Goal: Information Seeking & Learning: Find specific fact

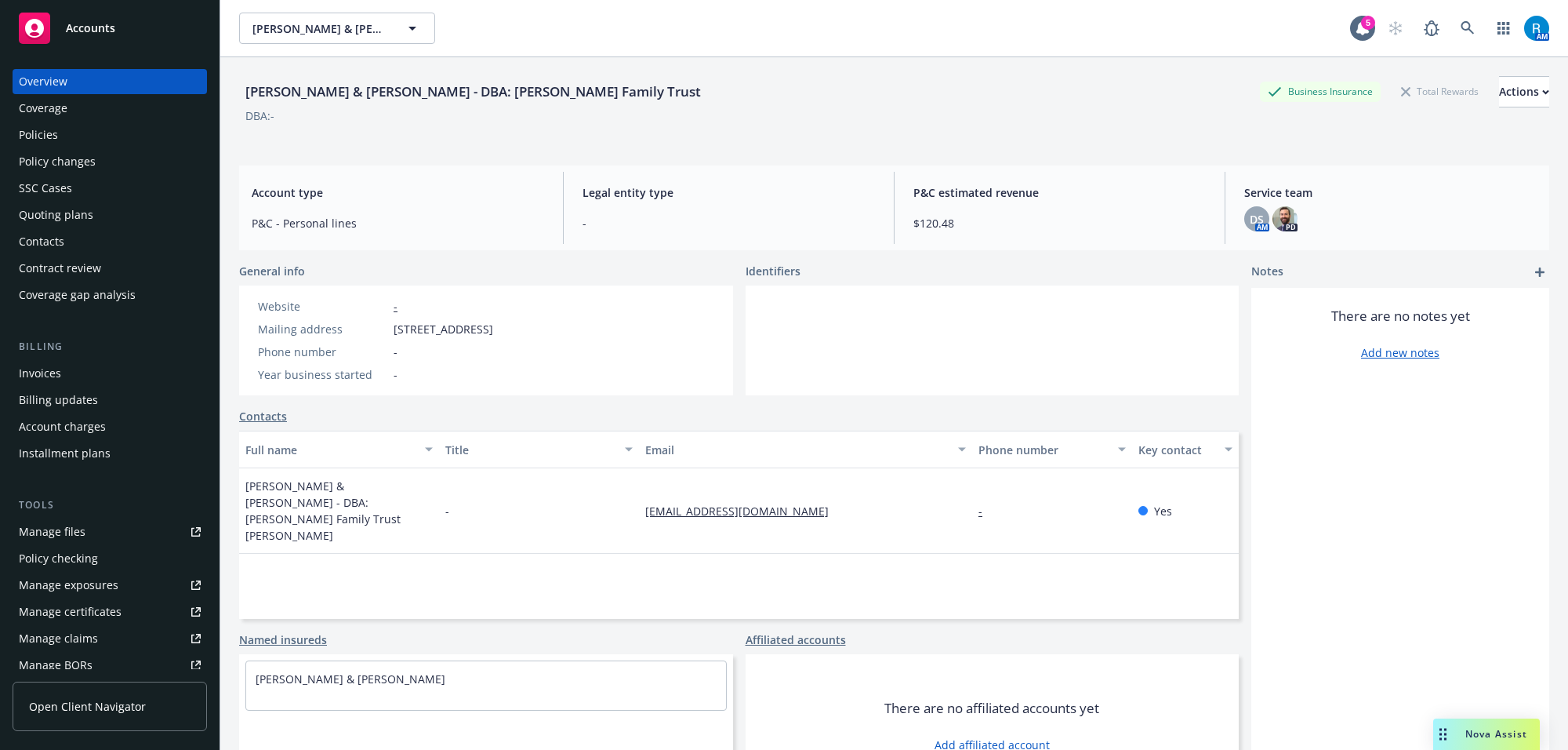
click at [97, 131] on div "Policies" at bounding box center [110, 135] width 182 height 25
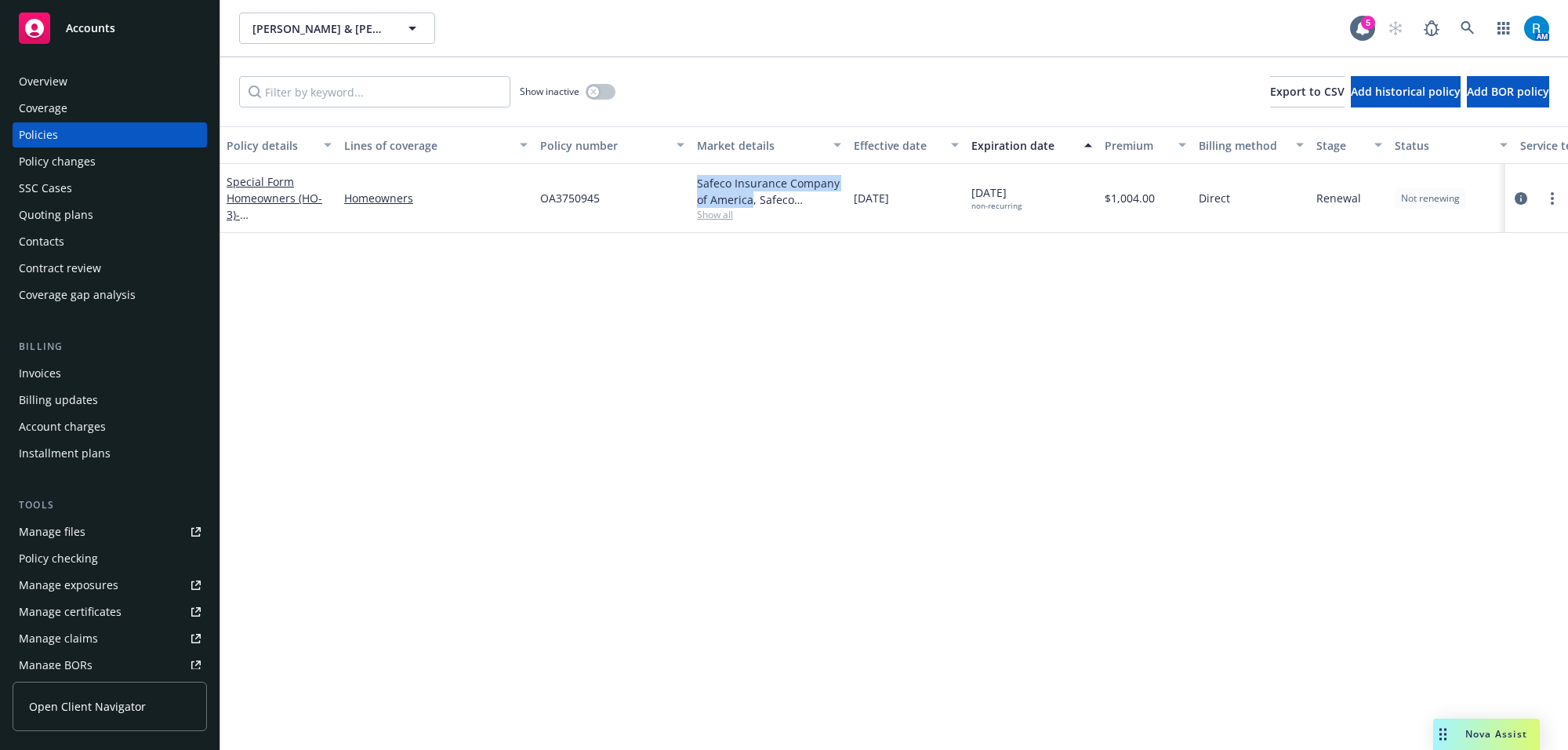
drag, startPoint x: 697, startPoint y: 185, endPoint x: 750, endPoint y: 201, distance: 55.4
click at [750, 201] on div "Safeco Insurance Company of America, Safeco Insurance (Liberty Mutual) Show all" at bounding box center [769, 198] width 157 height 69
copy div "Safeco Insurance Company of America"
click at [271, 195] on link "Special Form Homeowners (HO-3) - [STREET_ADDRESS]" at bounding box center [276, 206] width 100 height 64
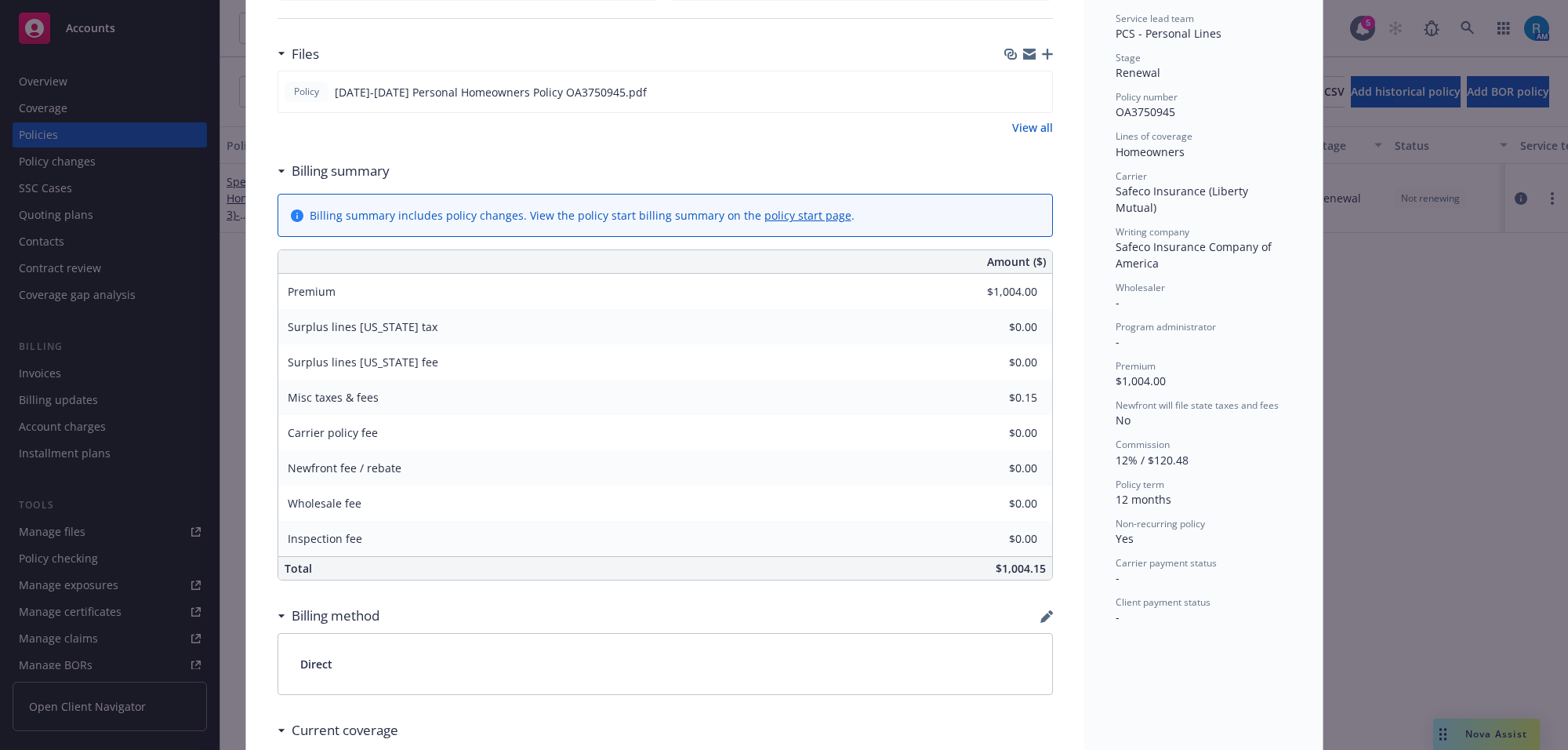
scroll to position [739, 0]
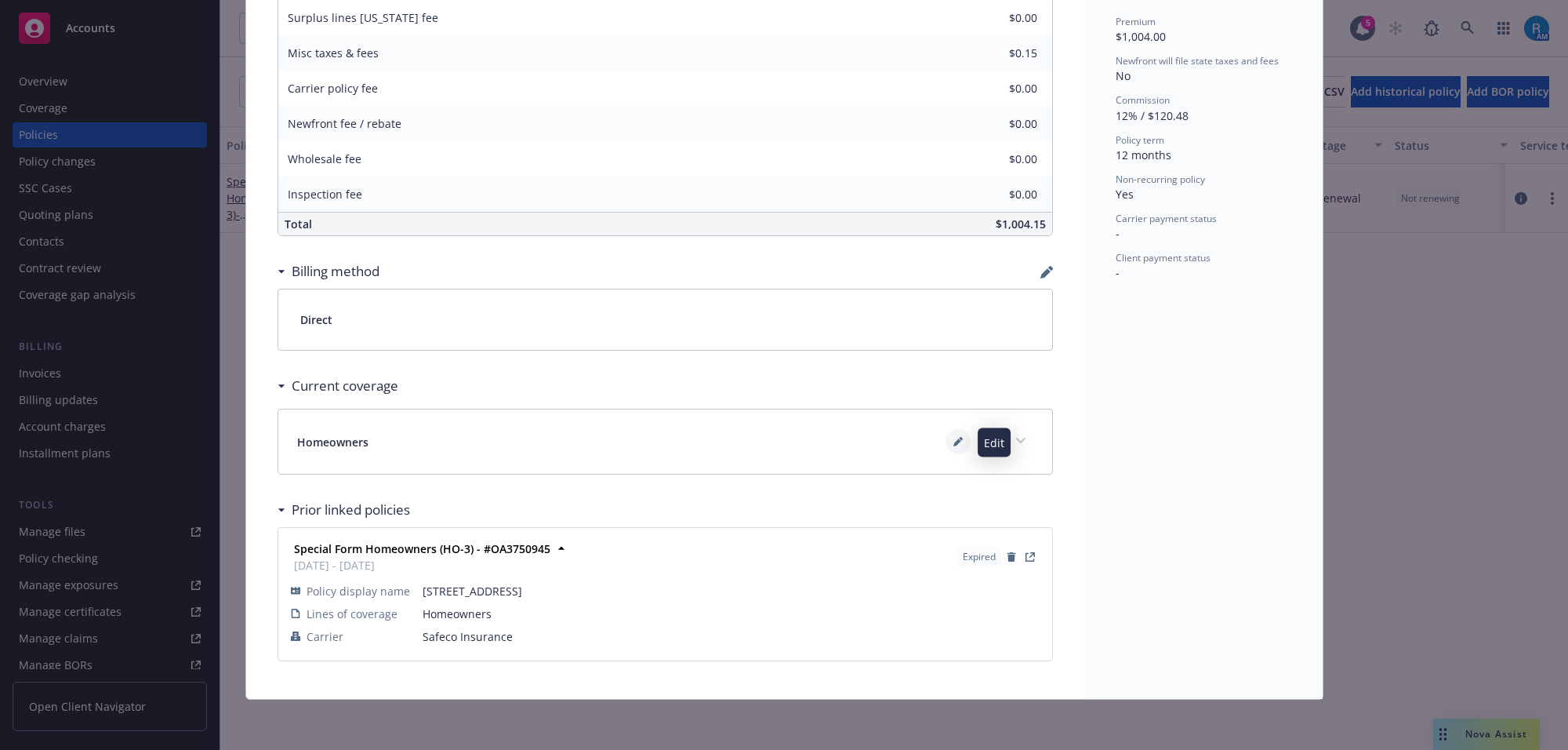
click at [953, 444] on icon at bounding box center [958, 442] width 9 height 10
select select "LIMIT"
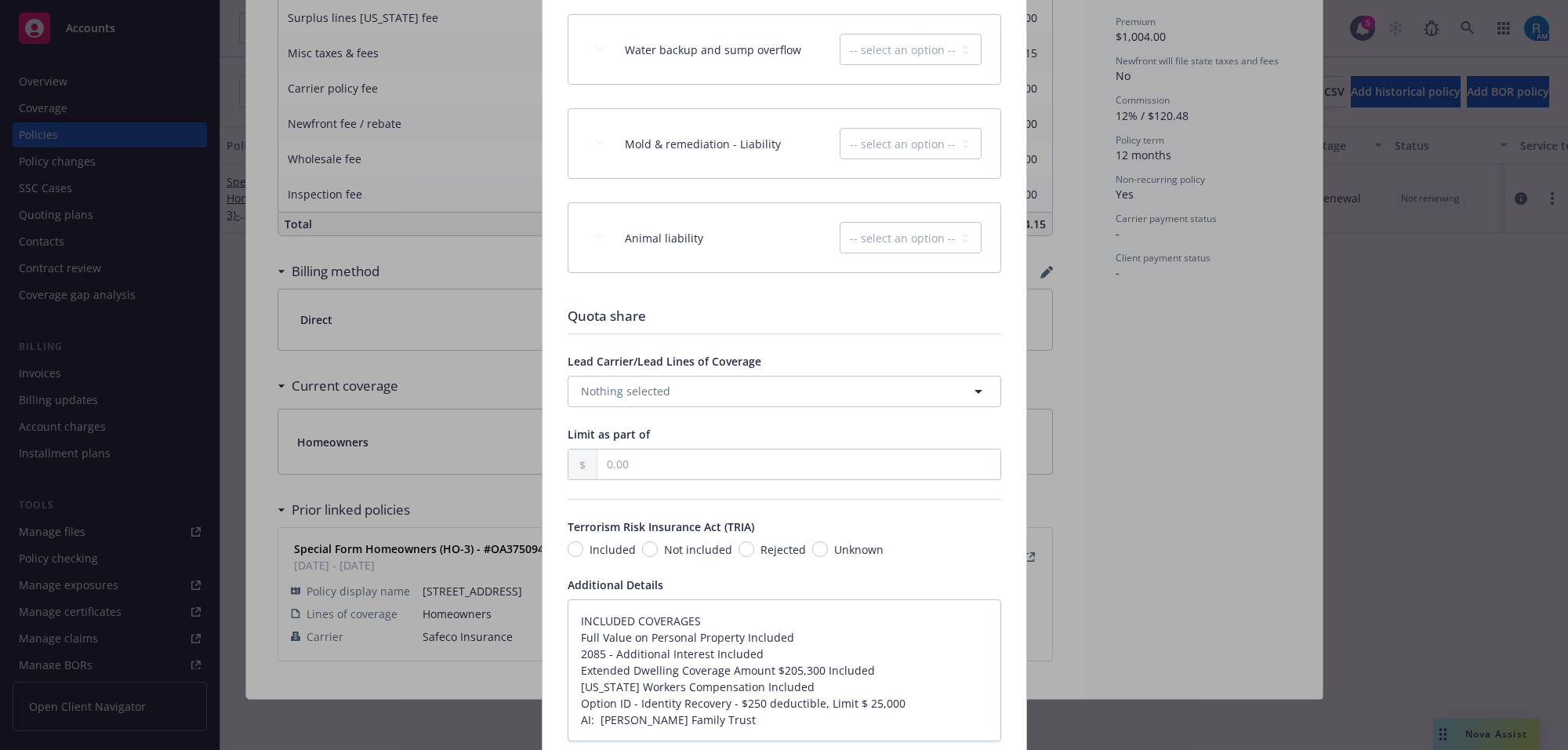
scroll to position [2651, 0]
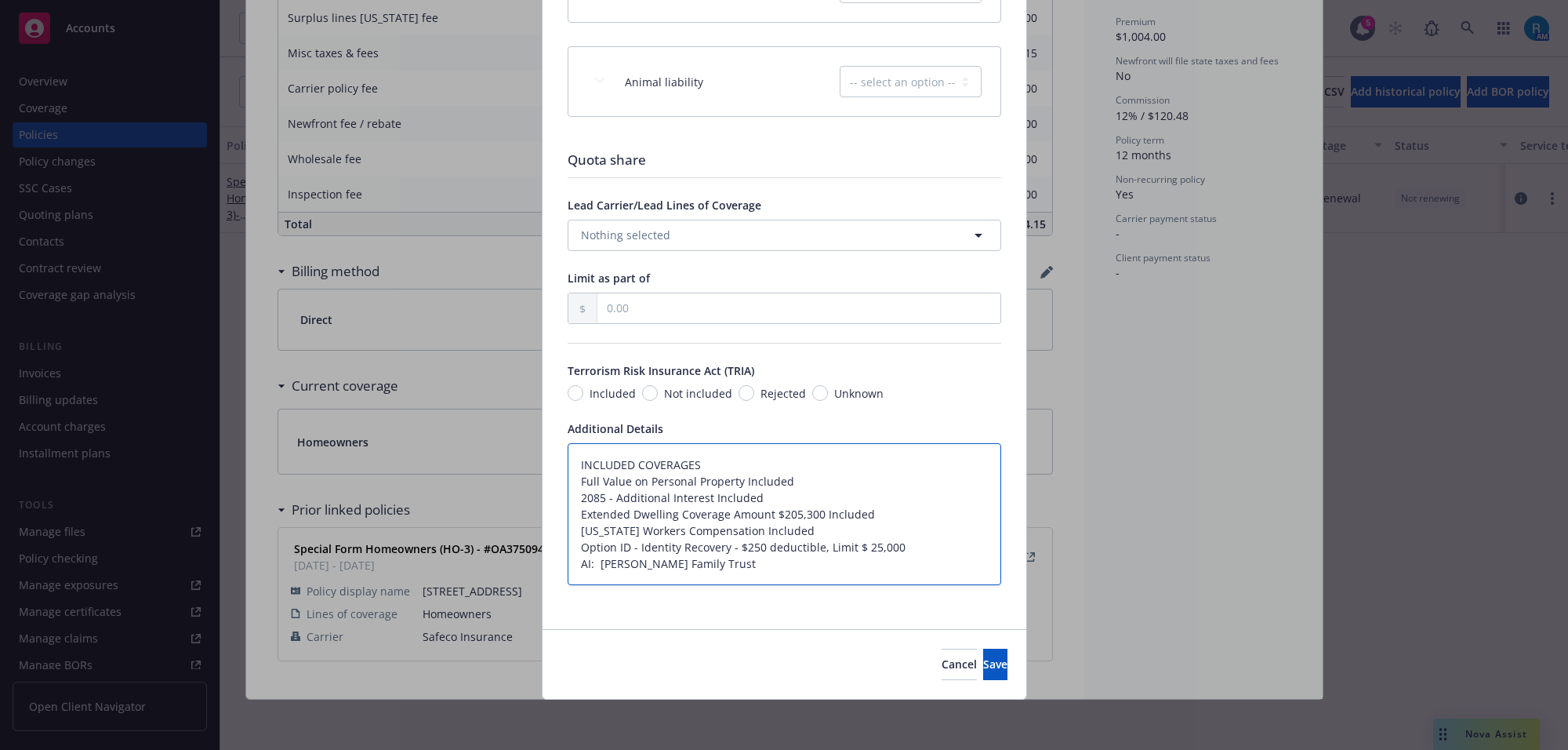
drag, startPoint x: 574, startPoint y: 562, endPoint x: 708, endPoint y: 562, distance: 134.0
click at [708, 562] on textarea "INCLUDED COVERAGES Full Value on Personal Property Included 2085 - Additional I…" at bounding box center [784, 514] width 434 height 143
drag, startPoint x: 868, startPoint y: 672, endPoint x: 596, endPoint y: 424, distance: 368.1
click at [941, 671] on button "Cancel" at bounding box center [959, 664] width 36 height 32
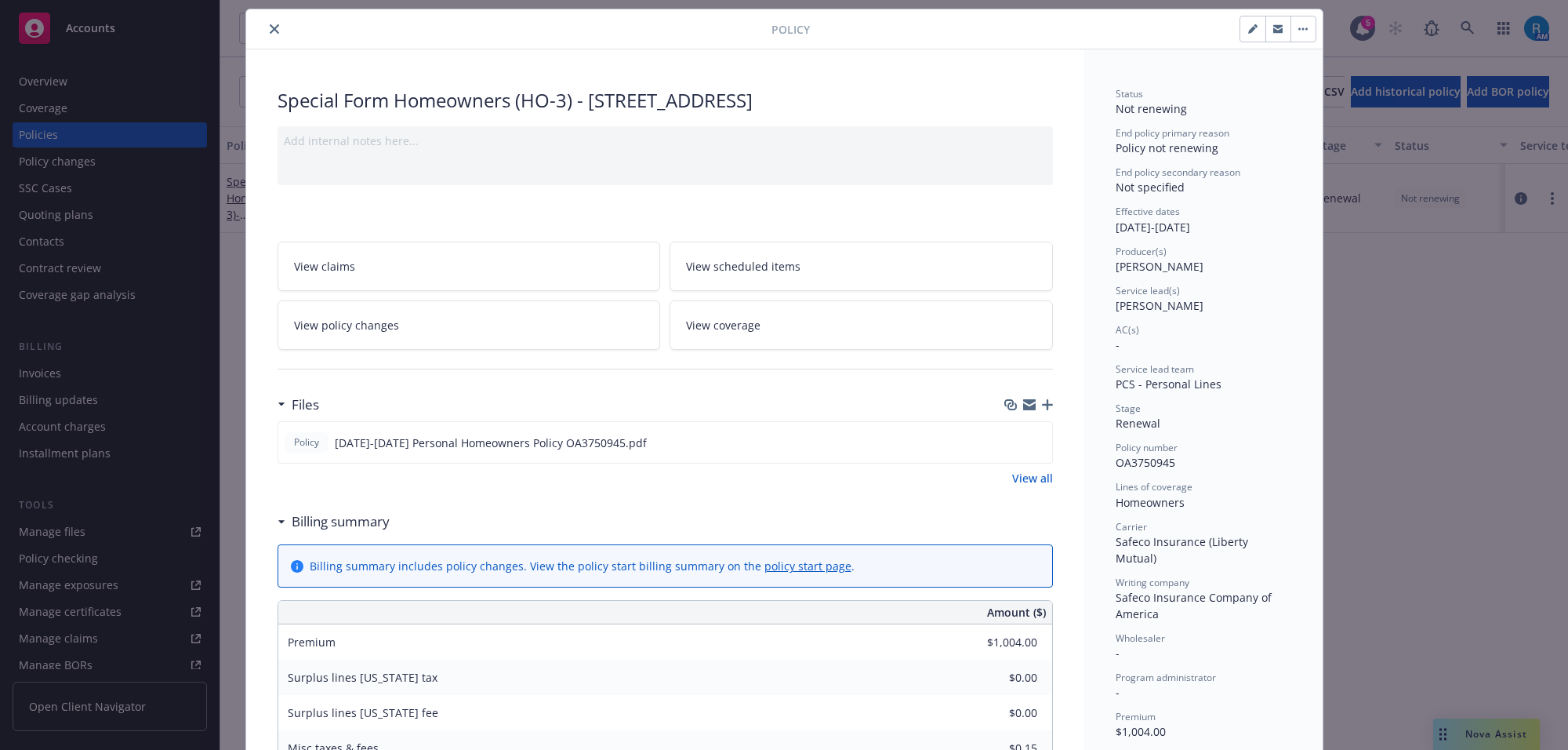
scroll to position [0, 0]
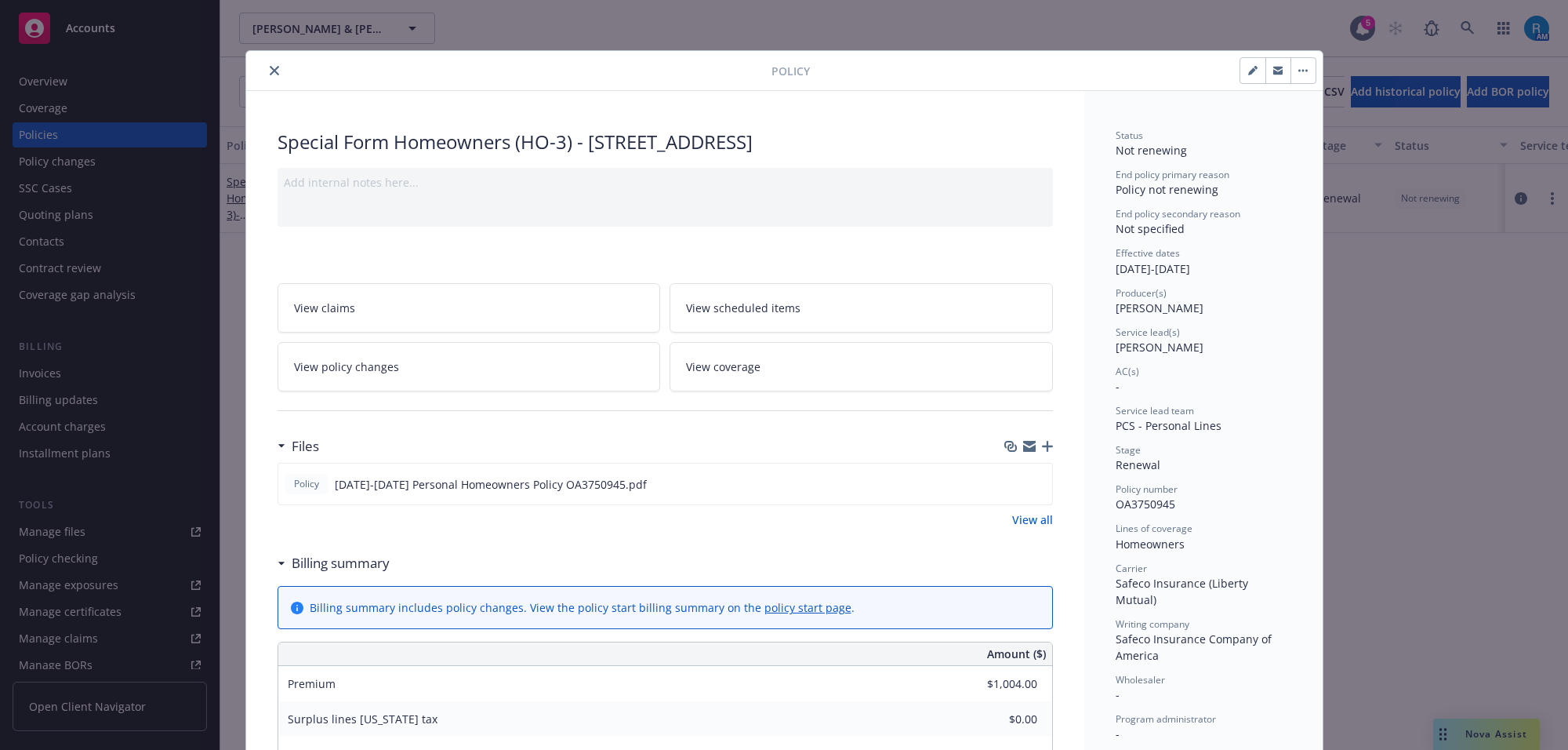
click at [270, 68] on icon "close" at bounding box center [275, 70] width 9 height 10
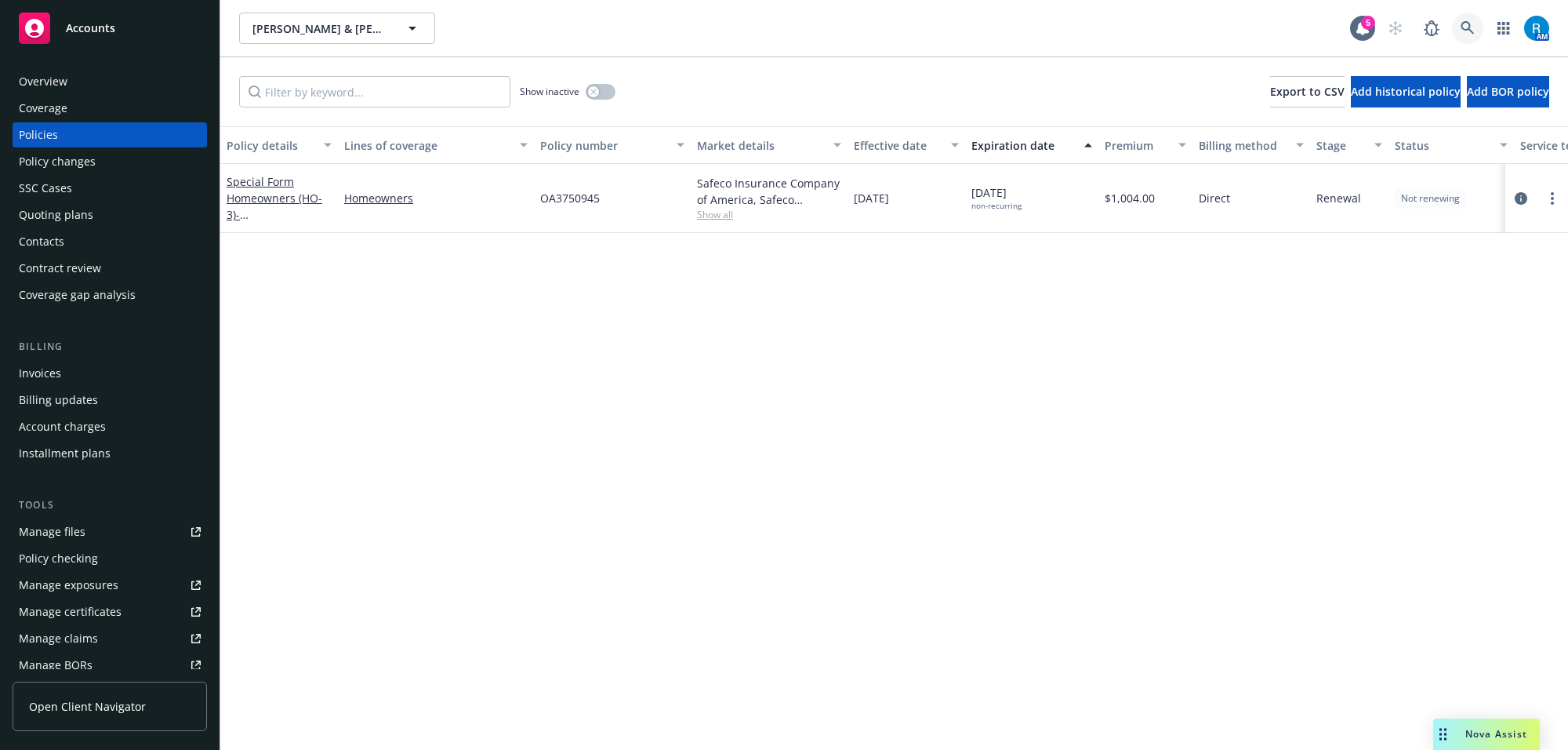
click at [1479, 25] on link at bounding box center [1467, 29] width 32 height 32
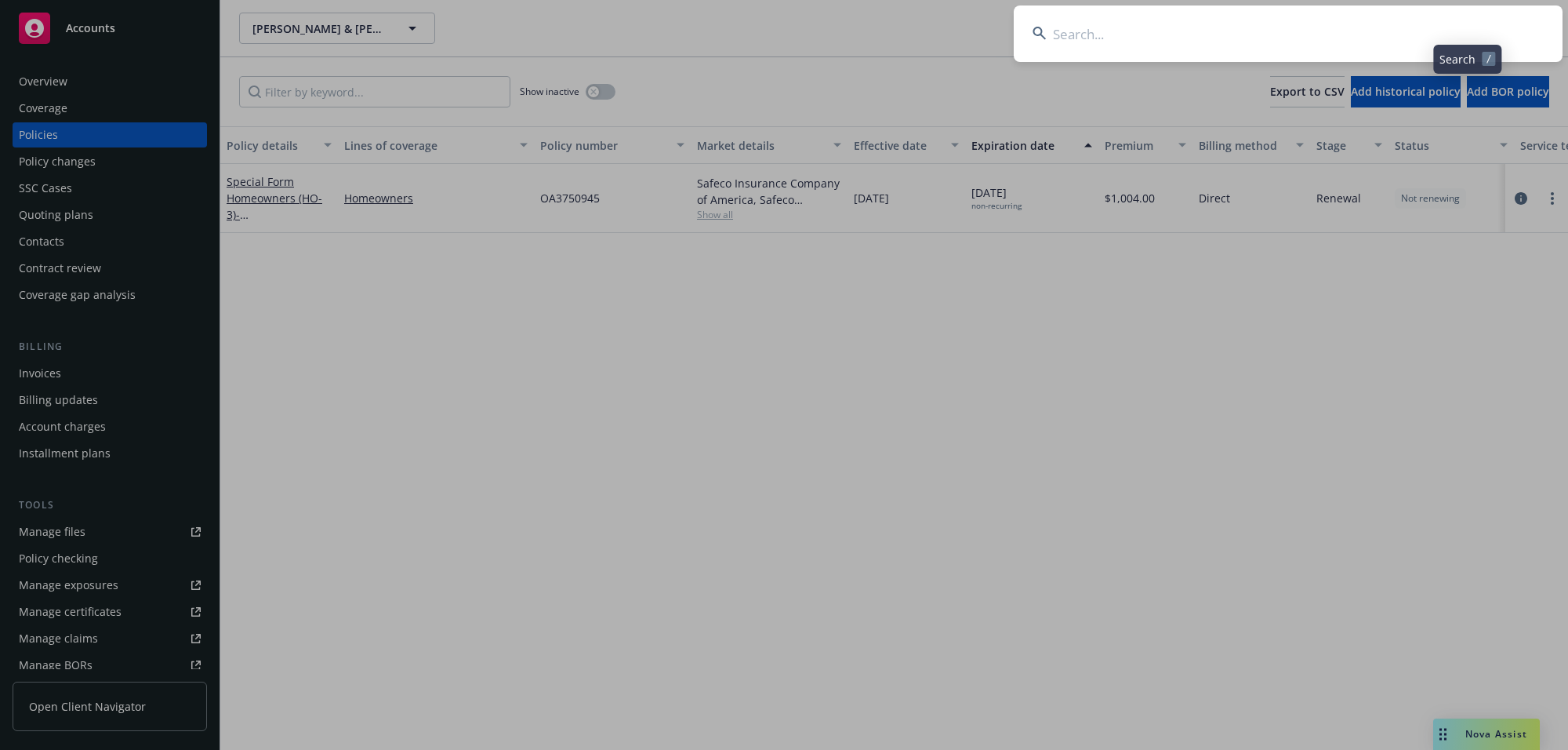
type input "Sullivan, Deborah & Chris"
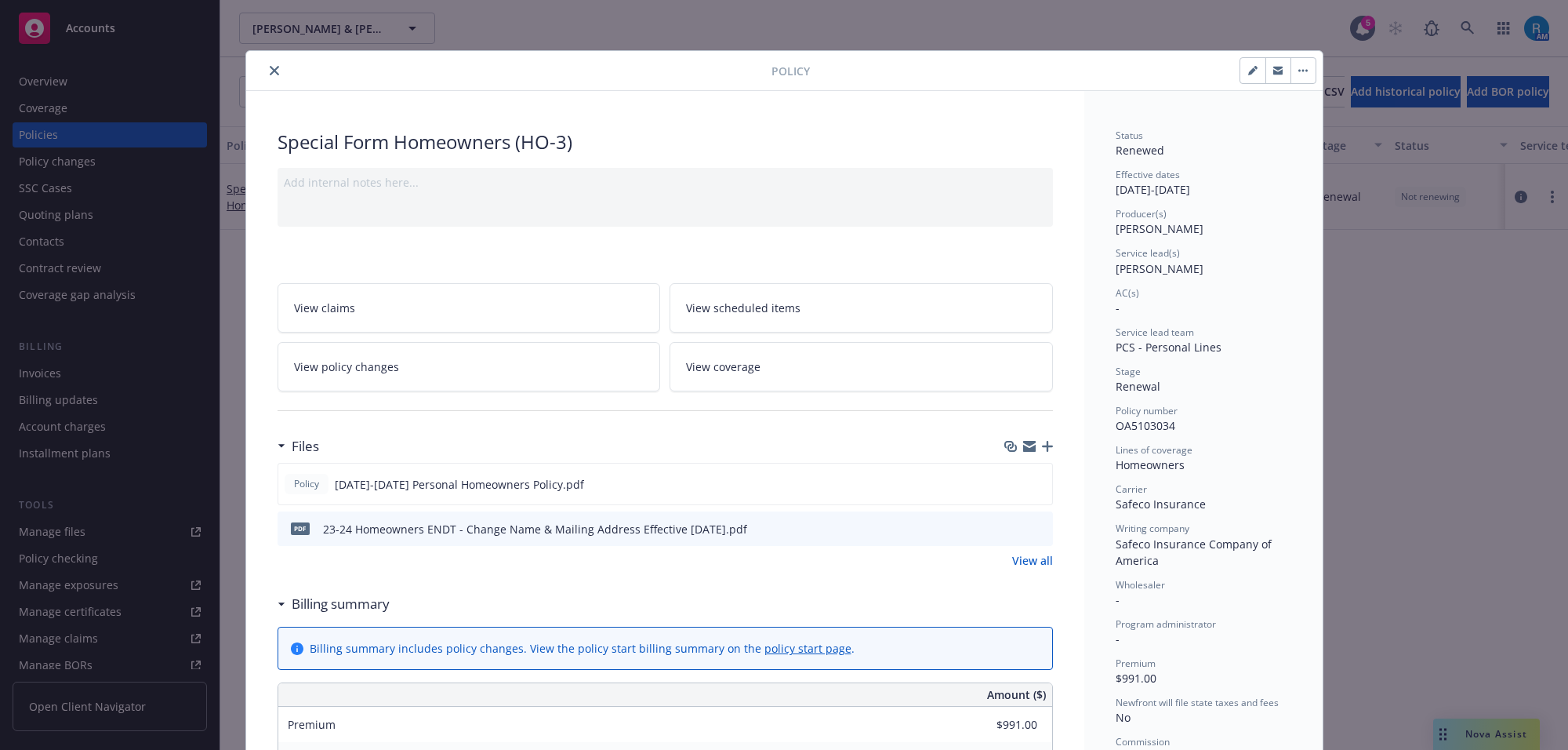
click at [270, 70] on icon "close" at bounding box center [275, 70] width 9 height 10
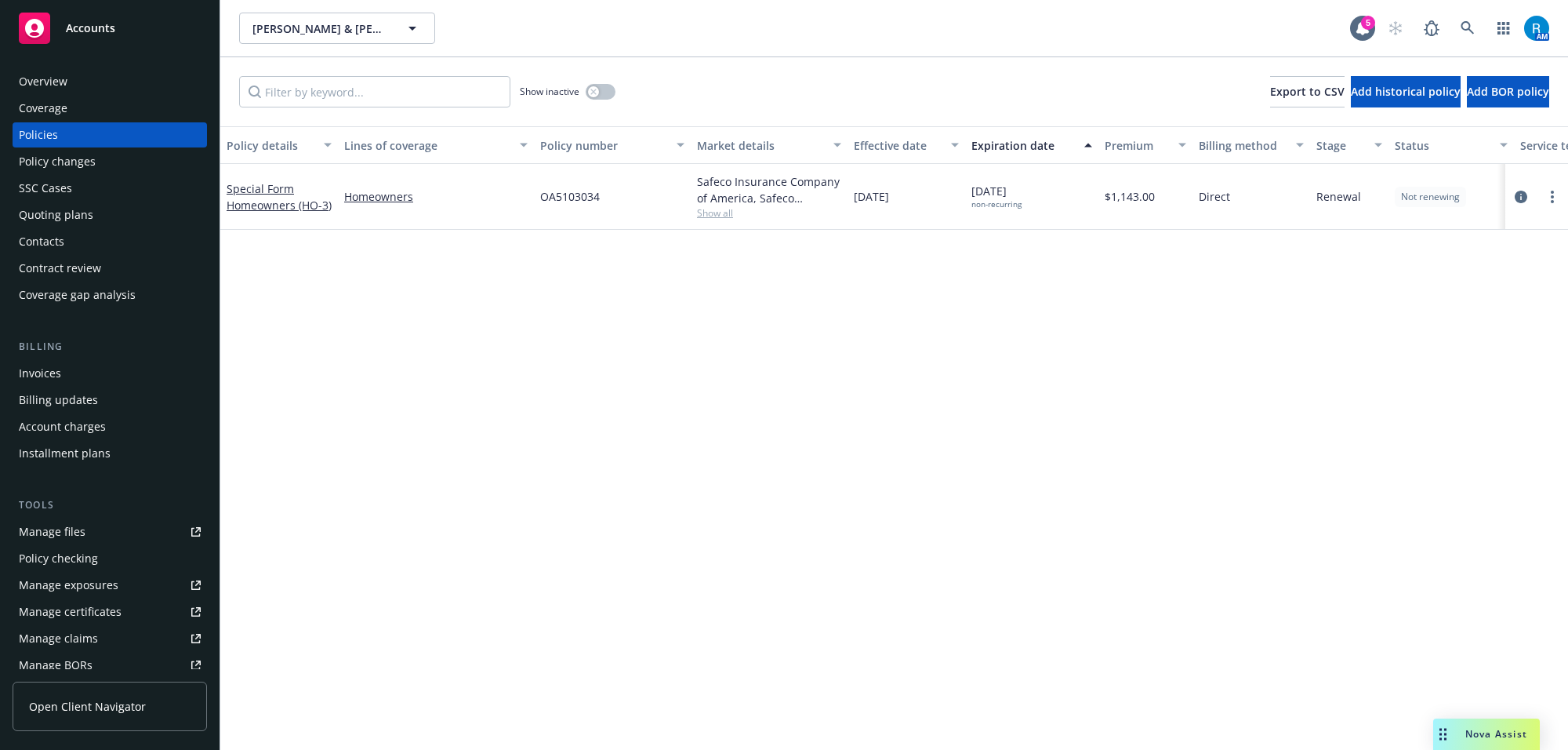
click at [77, 77] on div "Overview" at bounding box center [110, 82] width 182 height 25
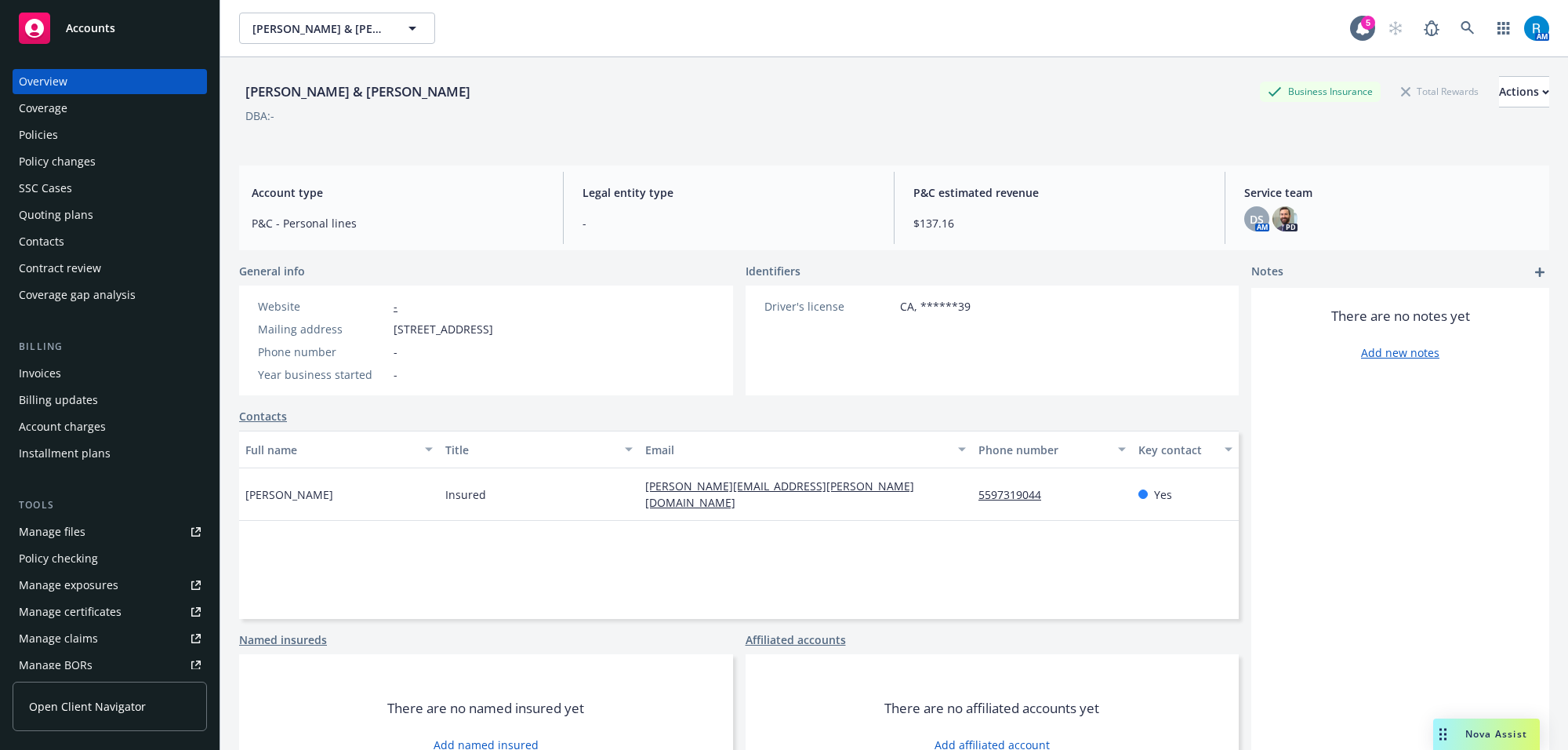
click at [44, 129] on div "Policies" at bounding box center [39, 135] width 40 height 25
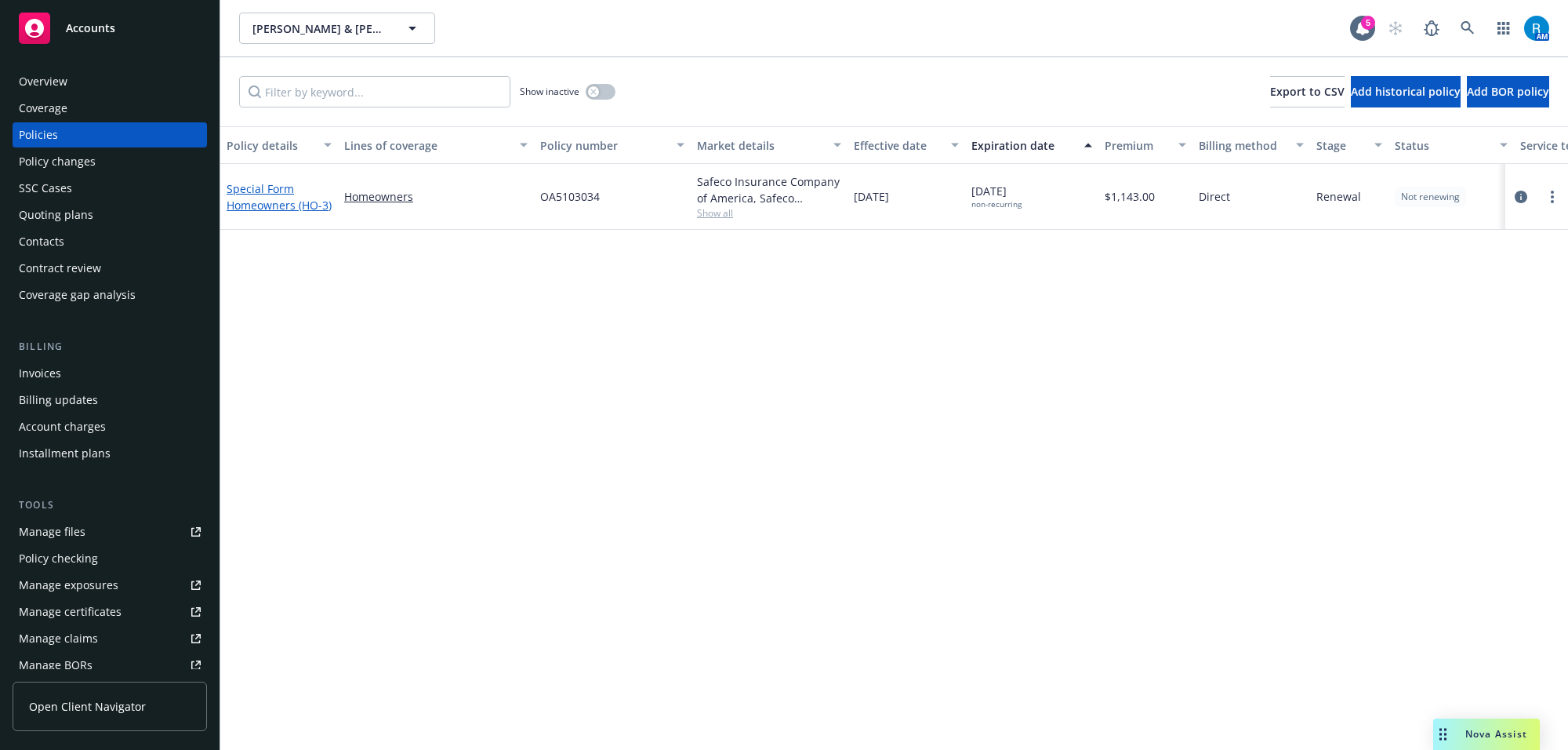
click at [256, 190] on link "Special Form Homeowners (HO-3)" at bounding box center [279, 197] width 105 height 32
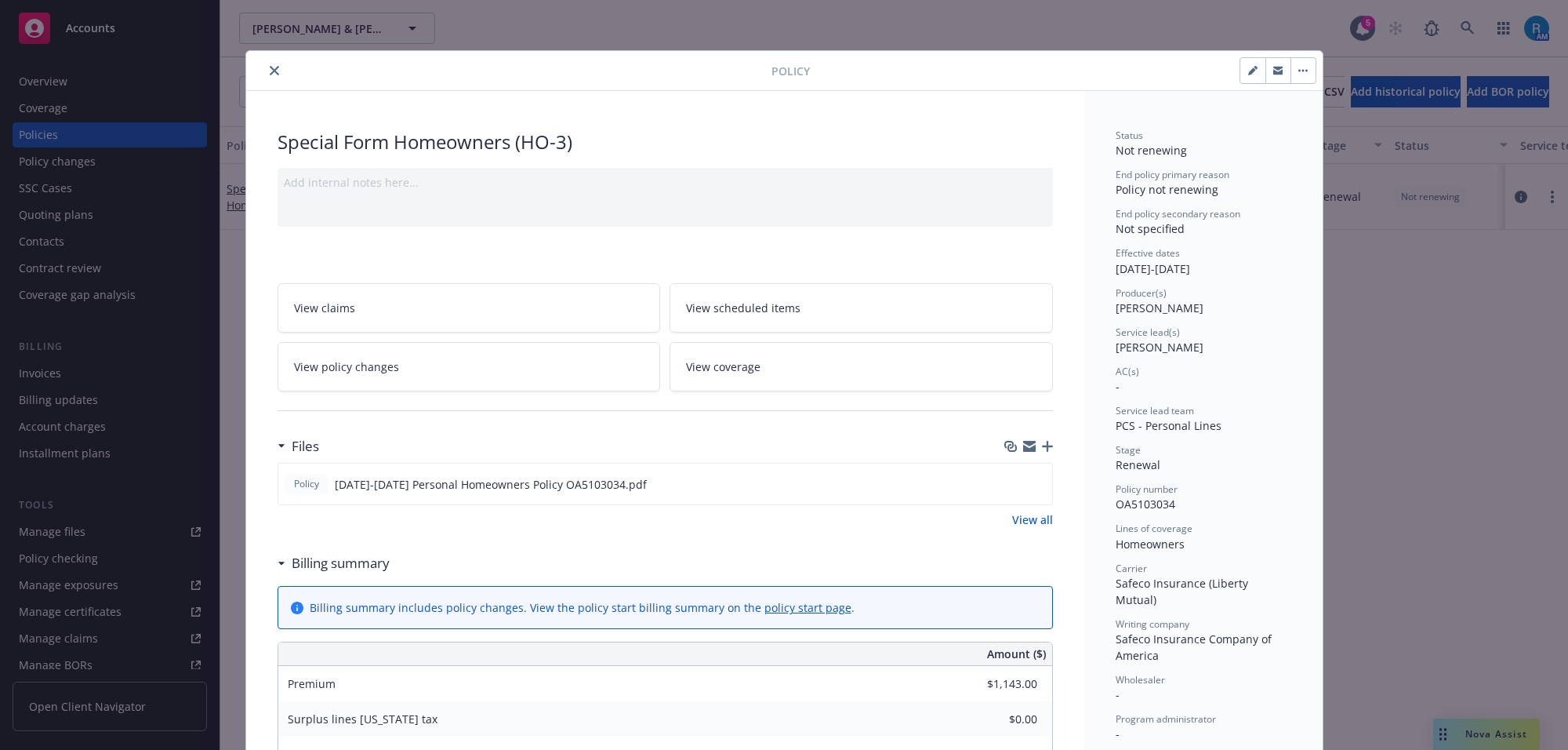
click at [777, 299] on span "View scheduled items" at bounding box center [742, 307] width 115 height 17
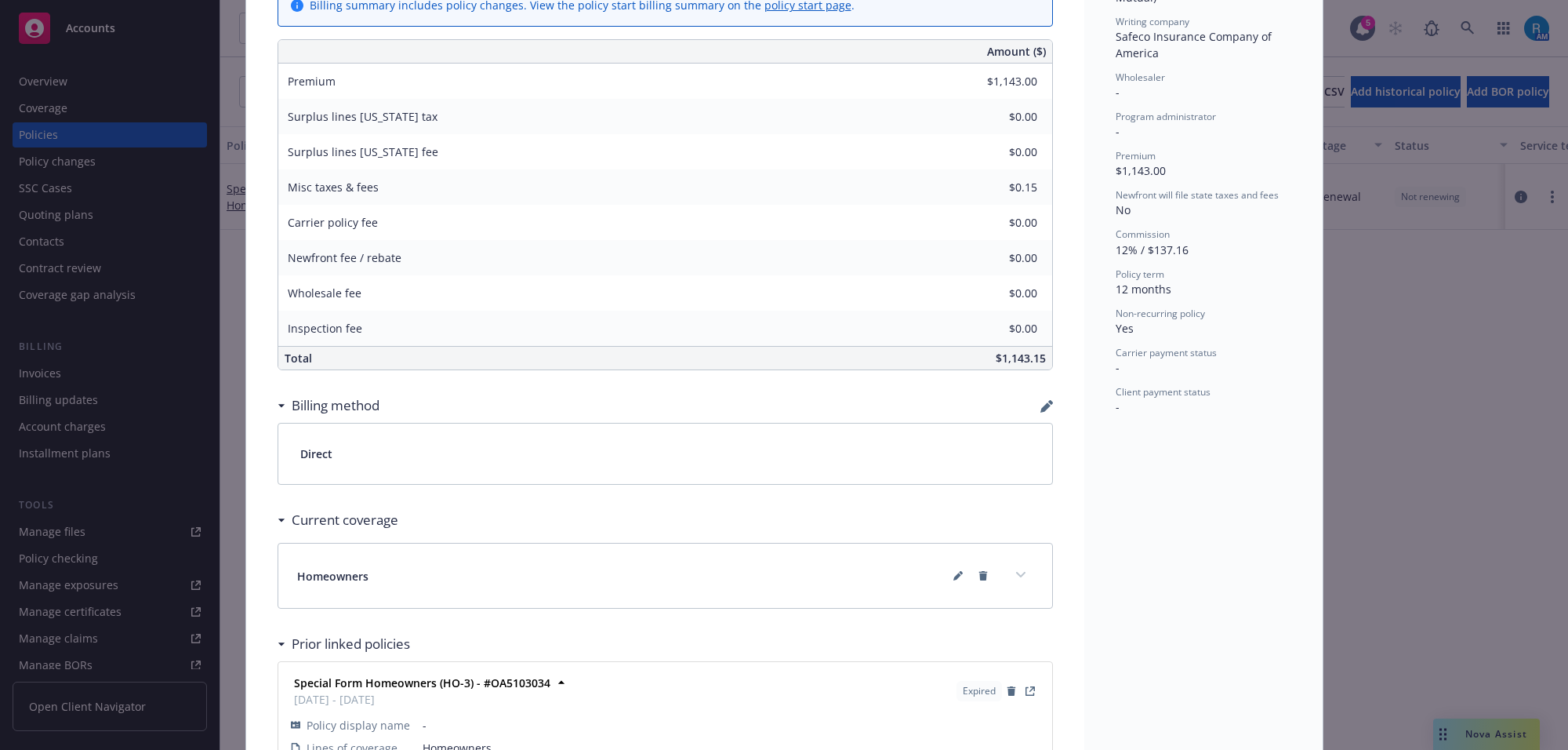
scroll to position [739, 0]
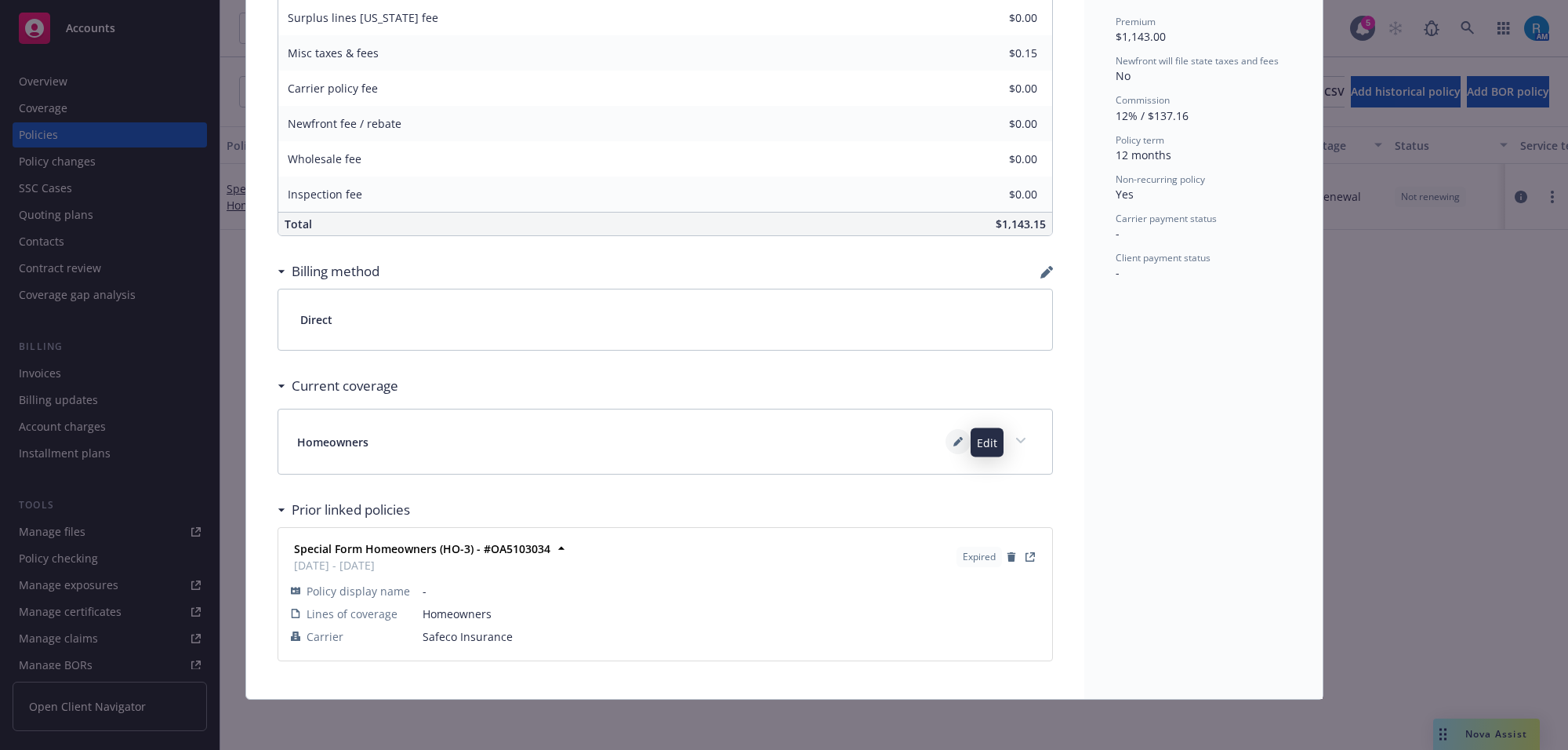
click at [953, 444] on icon at bounding box center [958, 442] width 9 height 10
type textarea "x"
select select "INCLUDED"
select select "LIMIT"
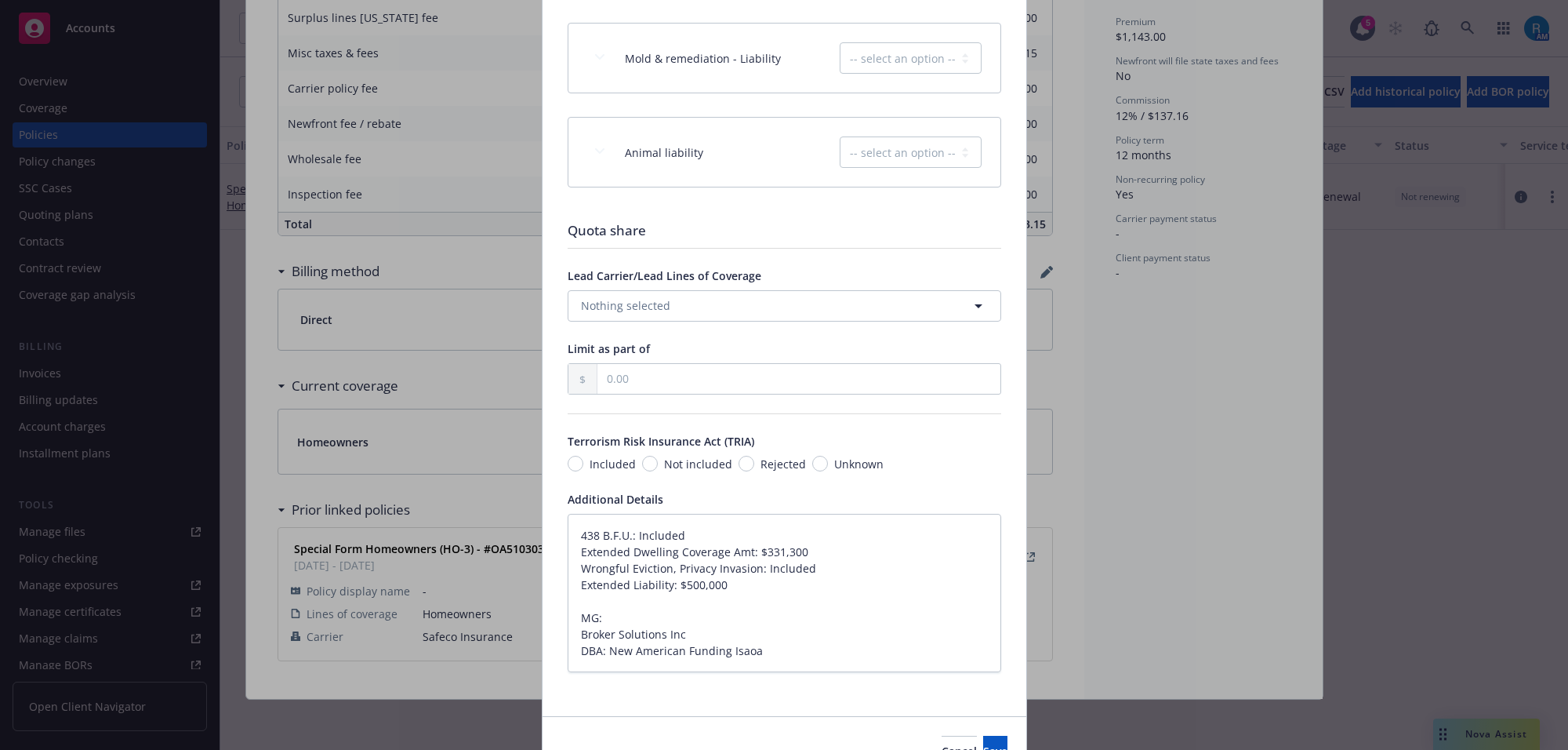
scroll to position [2667, 0]
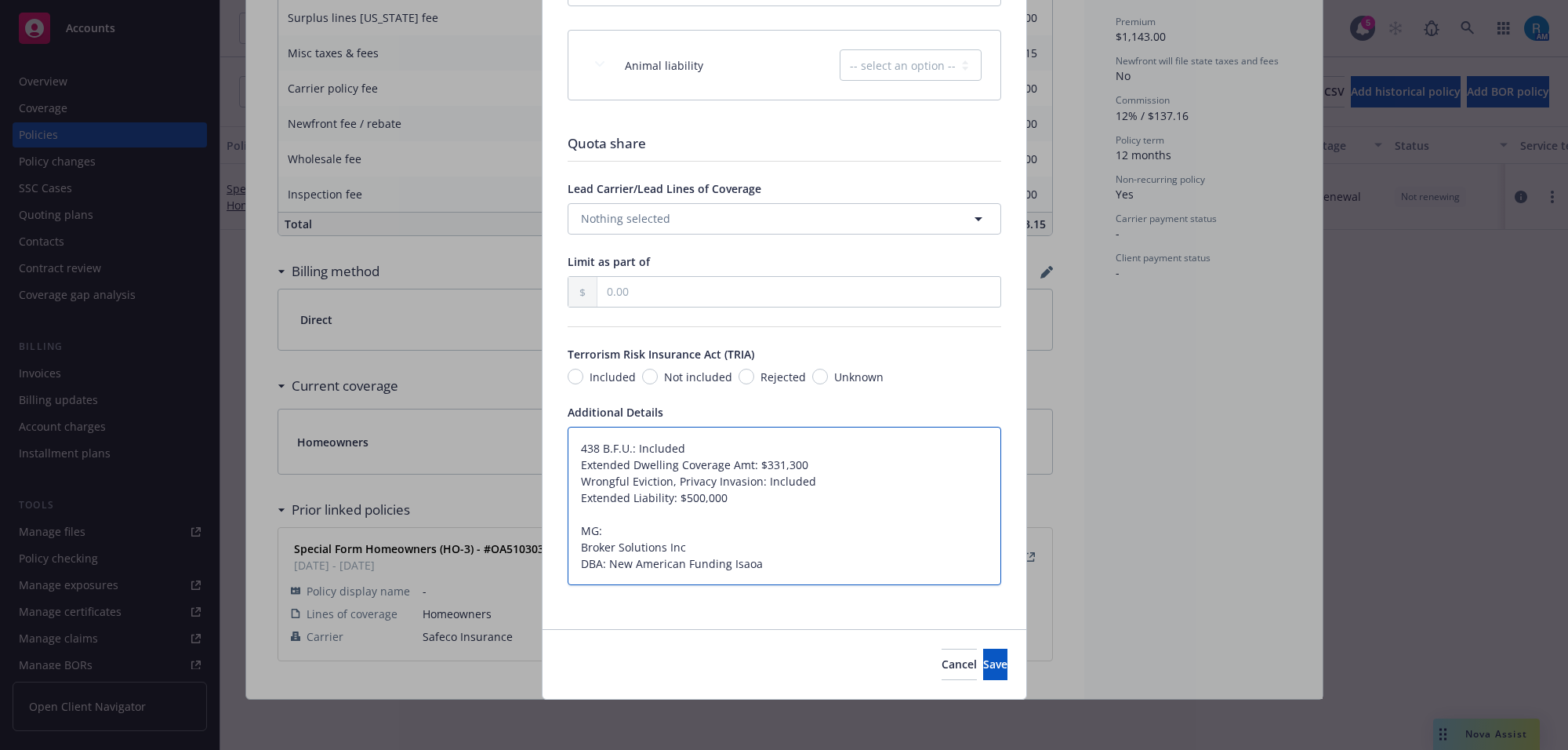
drag, startPoint x: 572, startPoint y: 531, endPoint x: 769, endPoint y: 570, distance: 200.8
click at [769, 570] on textarea "438 B.F.U.: Included Extended Dwelling Coverage Amt: $331,300 Wrongful Eviction…" at bounding box center [784, 506] width 434 height 159
click at [941, 665] on span "Cancel" at bounding box center [959, 664] width 36 height 15
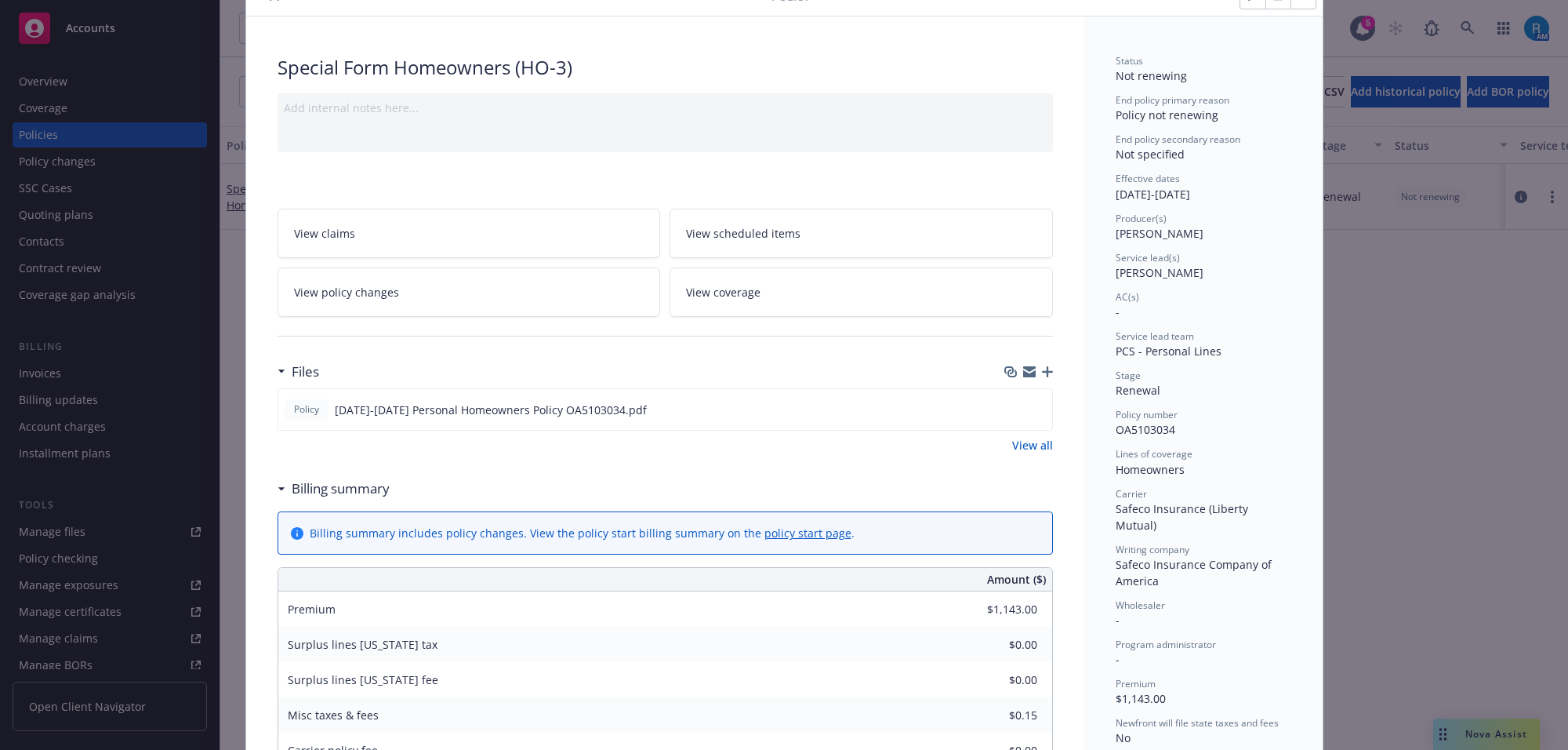
scroll to position [0, 0]
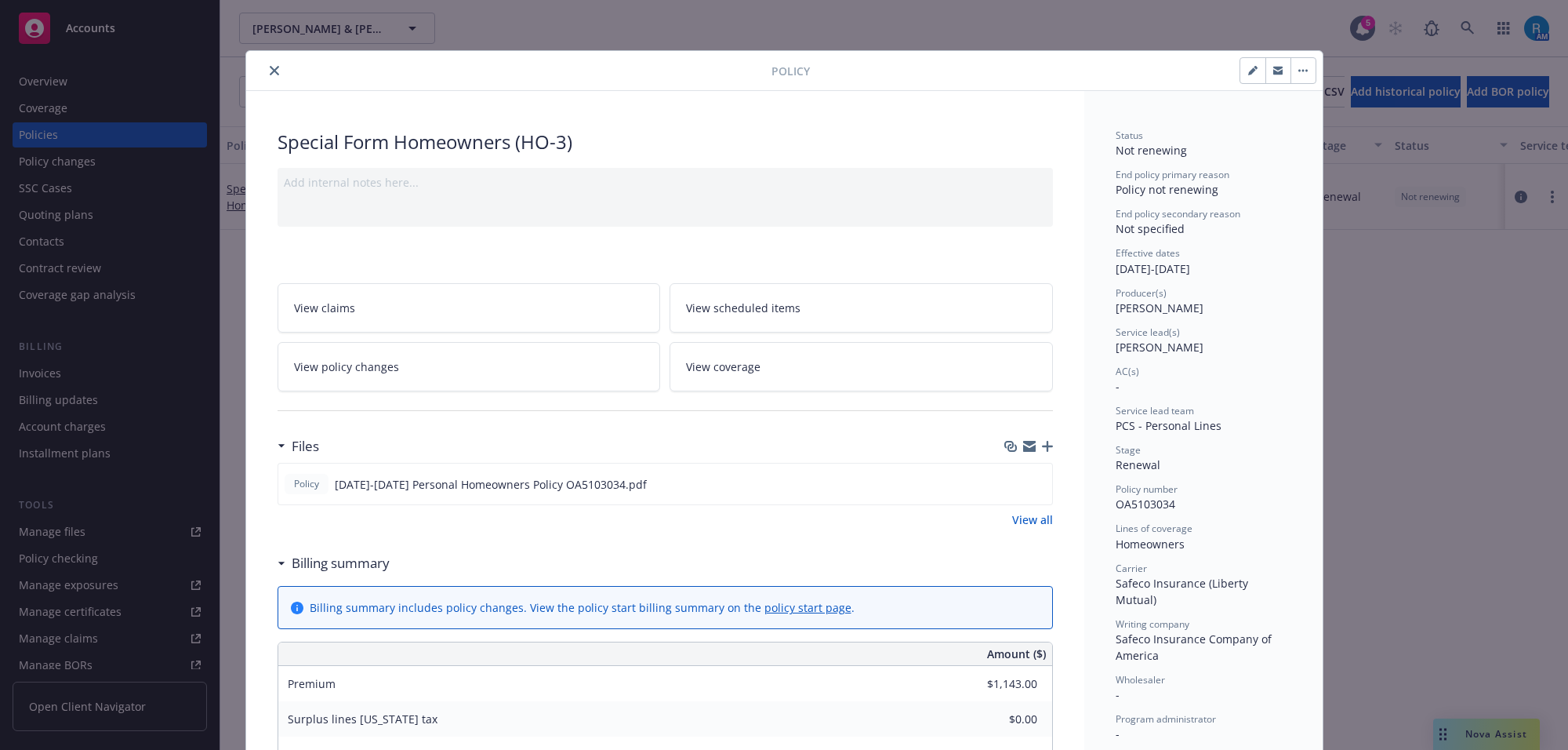
click at [270, 71] on icon "close" at bounding box center [275, 70] width 9 height 10
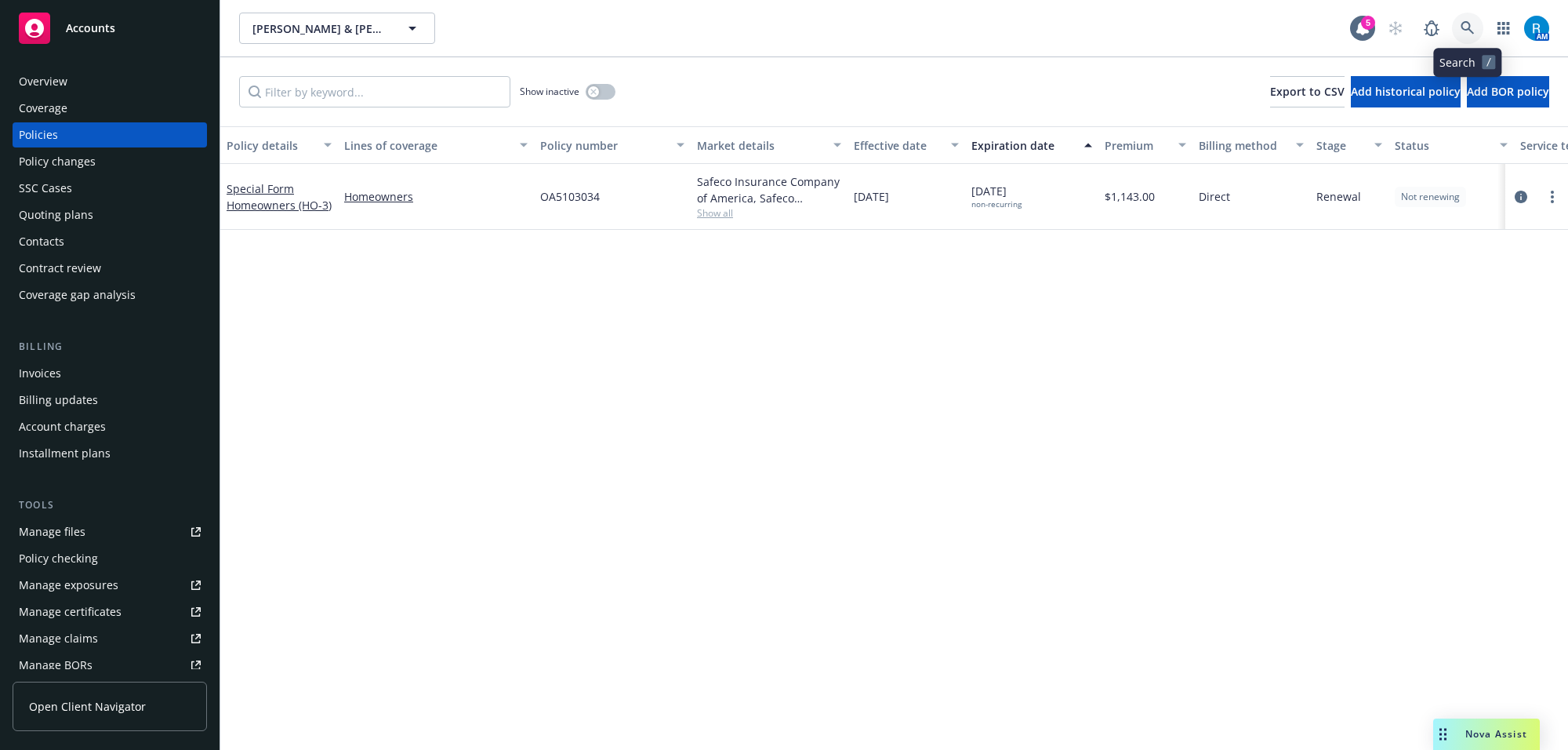
click at [1467, 26] on icon at bounding box center [1467, 29] width 14 height 14
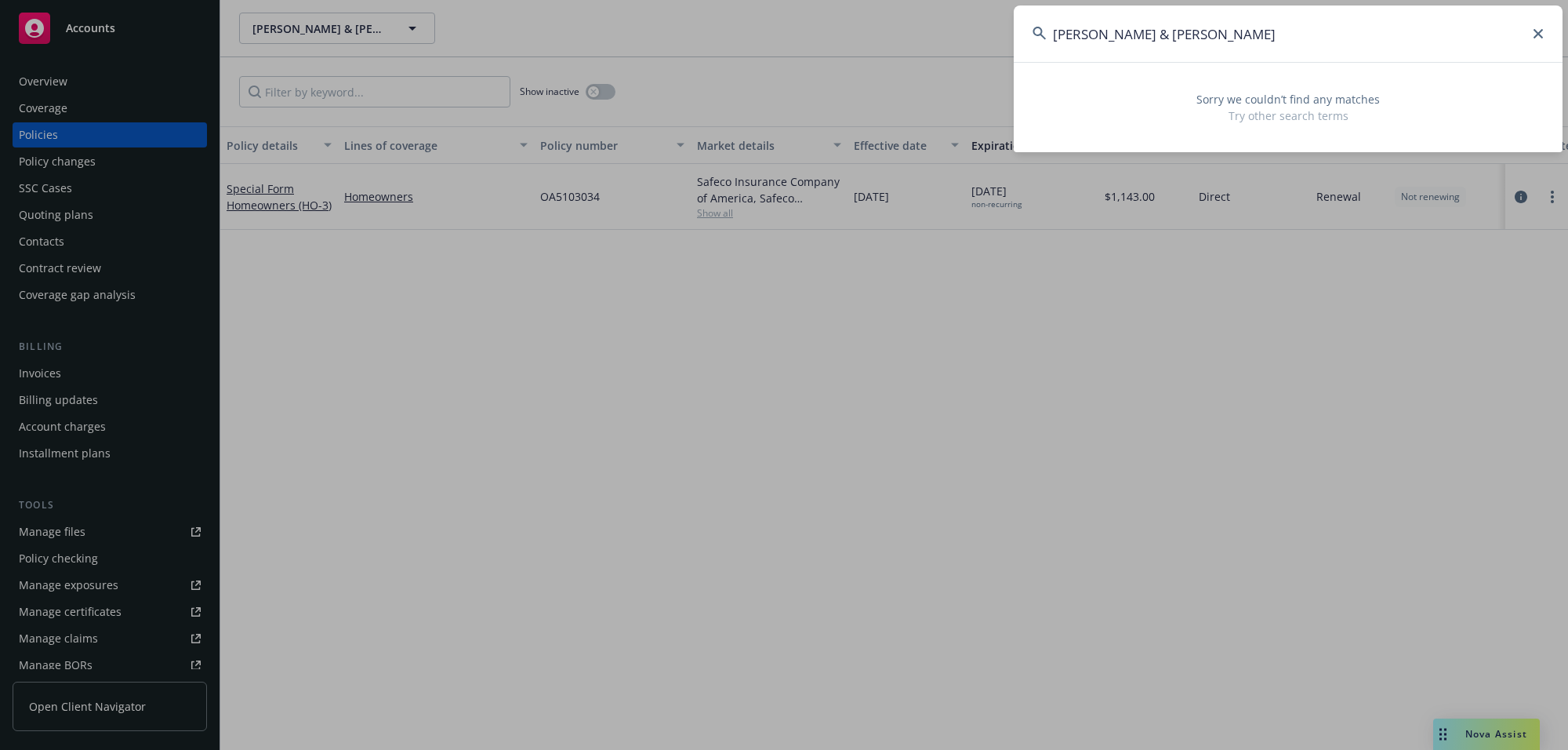
drag, startPoint x: 1114, startPoint y: 33, endPoint x: 1323, endPoint y: 32, distance: 209.0
click at [1323, 32] on input "Musarra, Michael & Claudine" at bounding box center [1287, 33] width 549 height 56
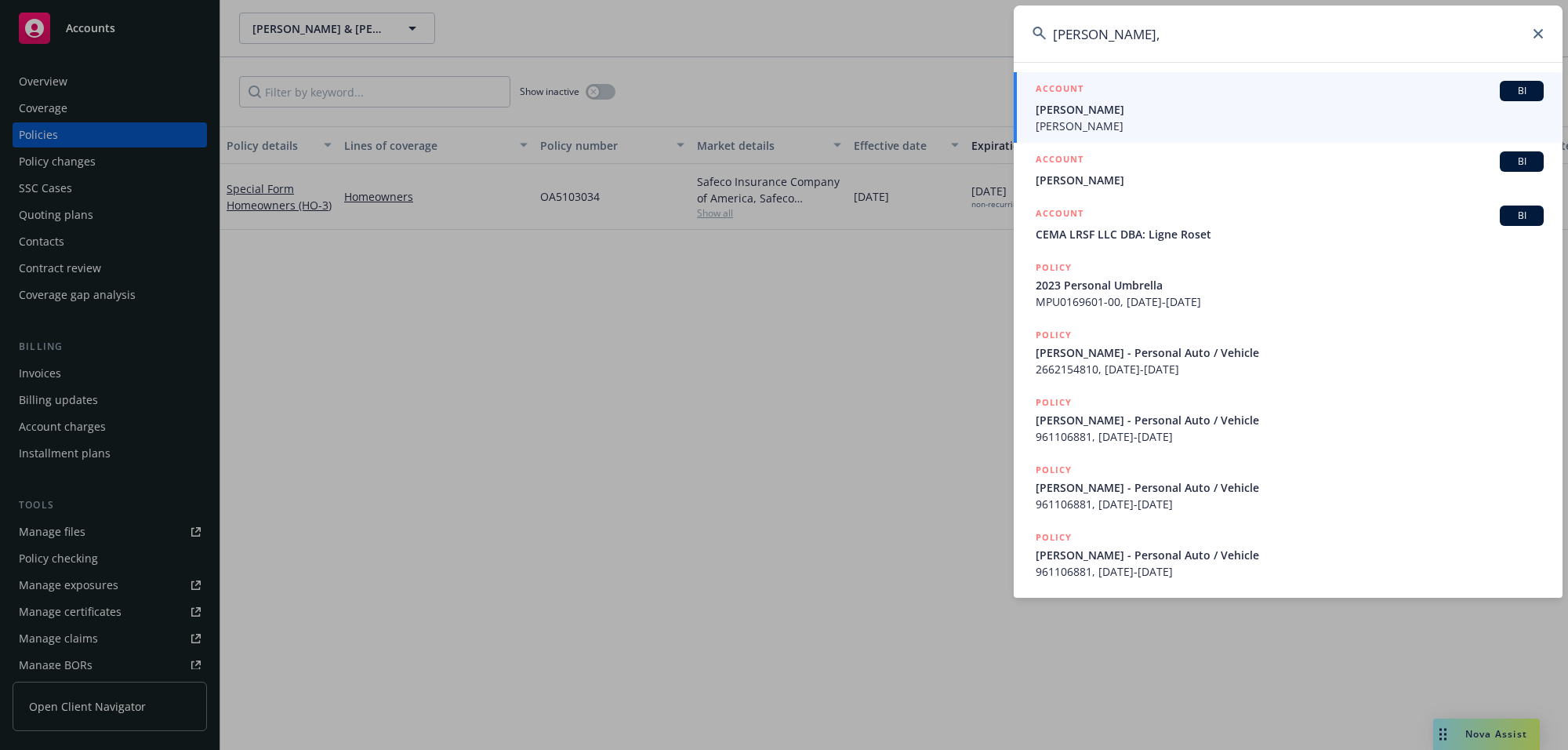
type input "Musarra,"
click at [1110, 111] on span "Michael Musarra" at bounding box center [1289, 109] width 508 height 17
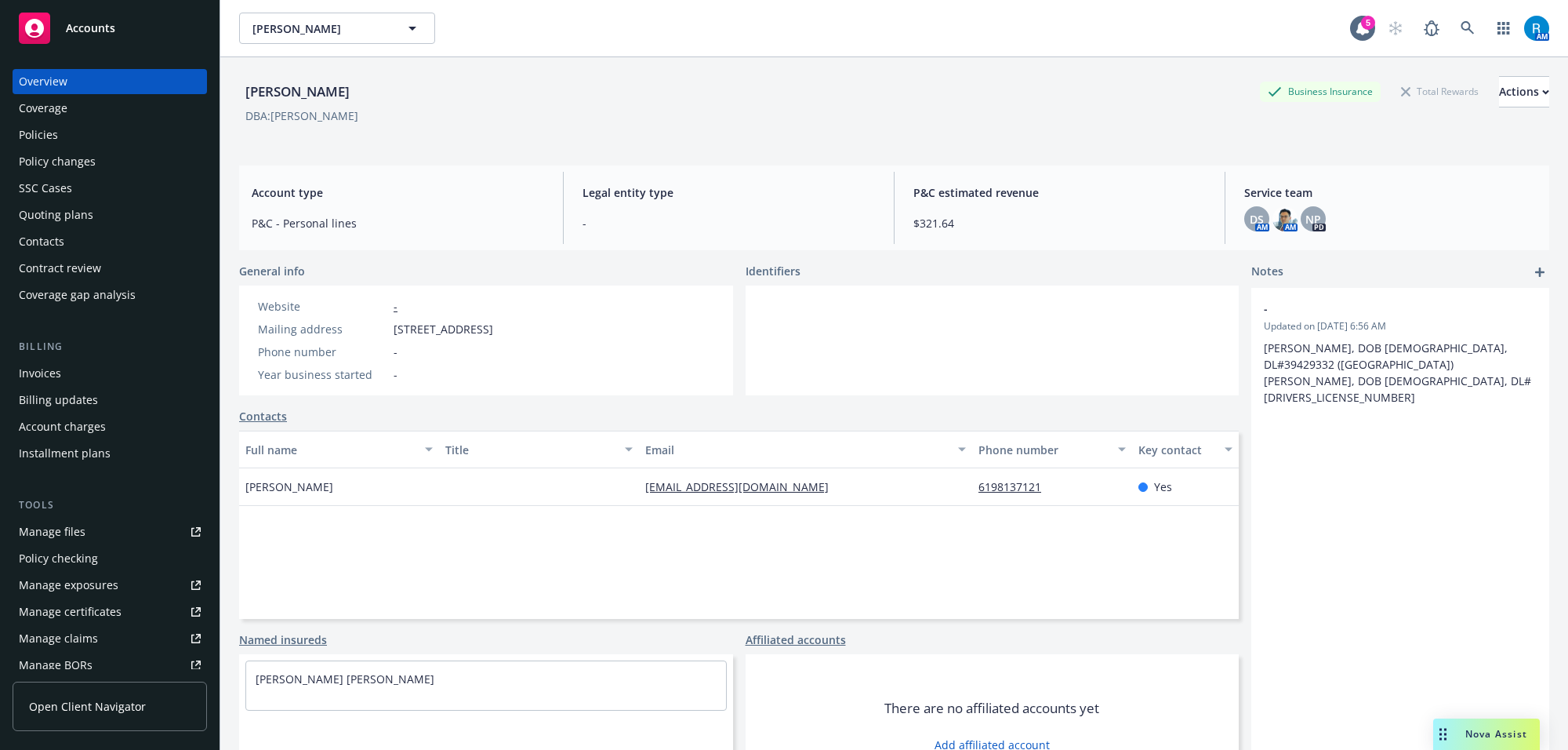
click at [40, 134] on div "Policies" at bounding box center [39, 135] width 40 height 25
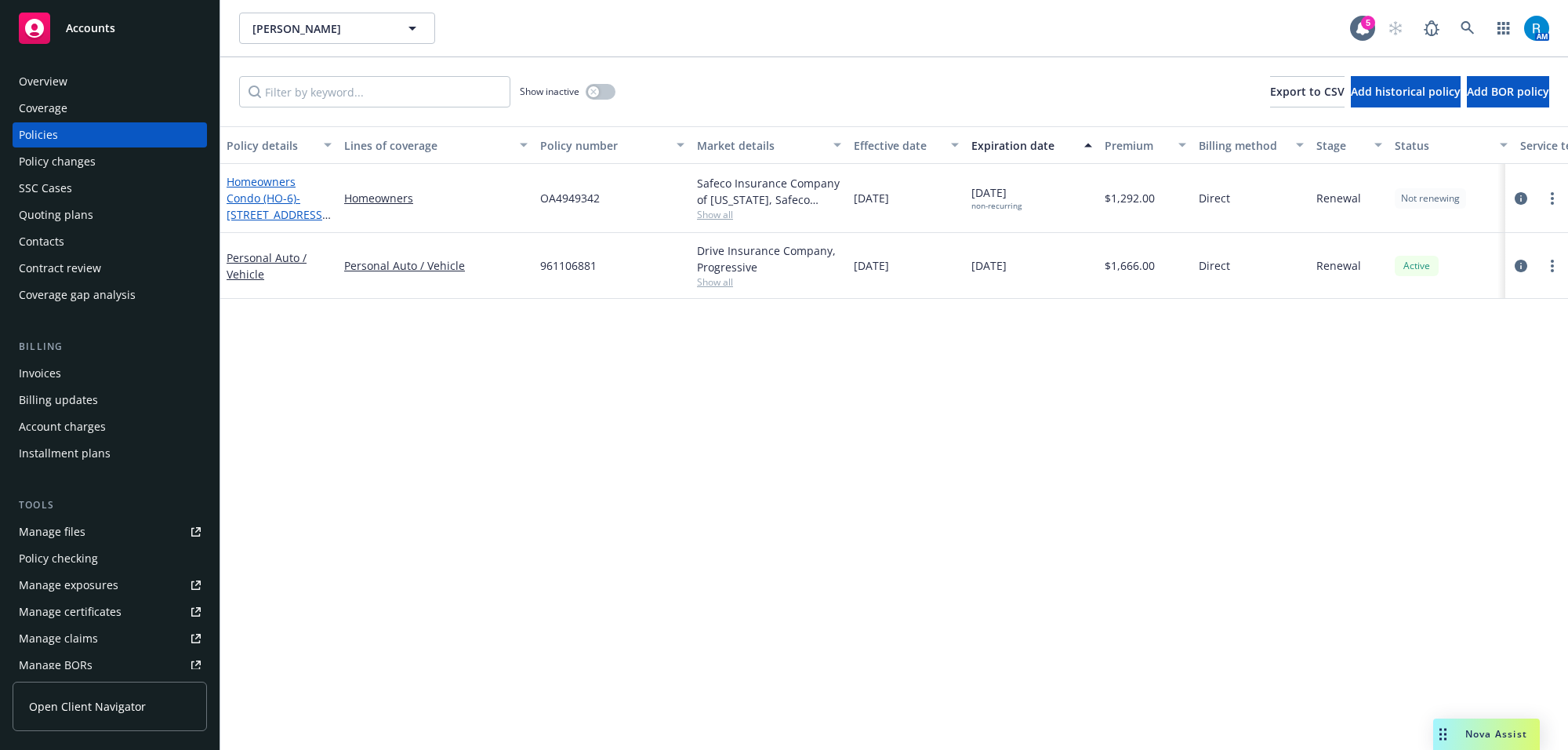
click at [256, 195] on link "Homeowners Condo (HO-6) - 708 Long Bridge St. Suite 806 SF - owner occupied" at bounding box center [276, 215] width 100 height 81
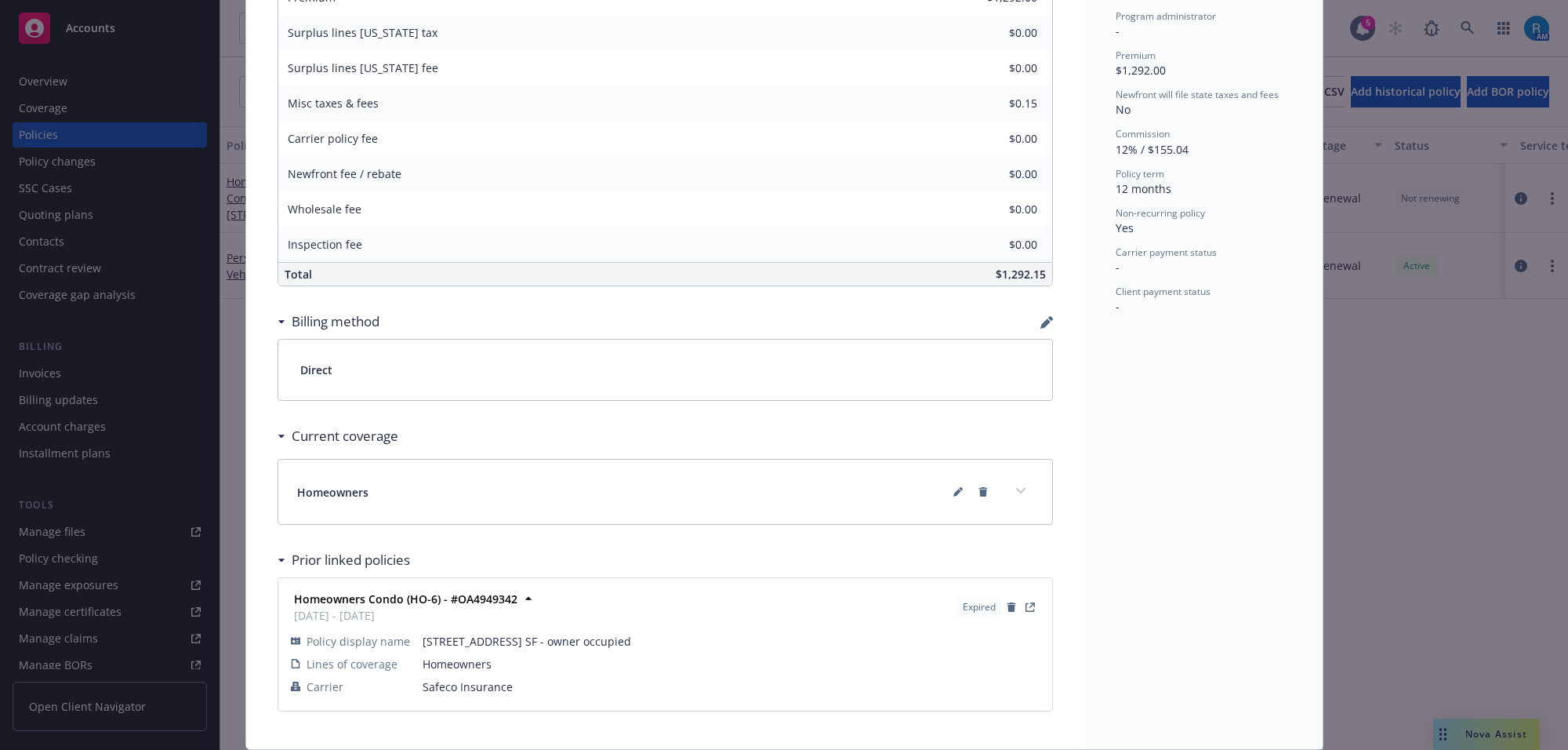
scroll to position [739, 0]
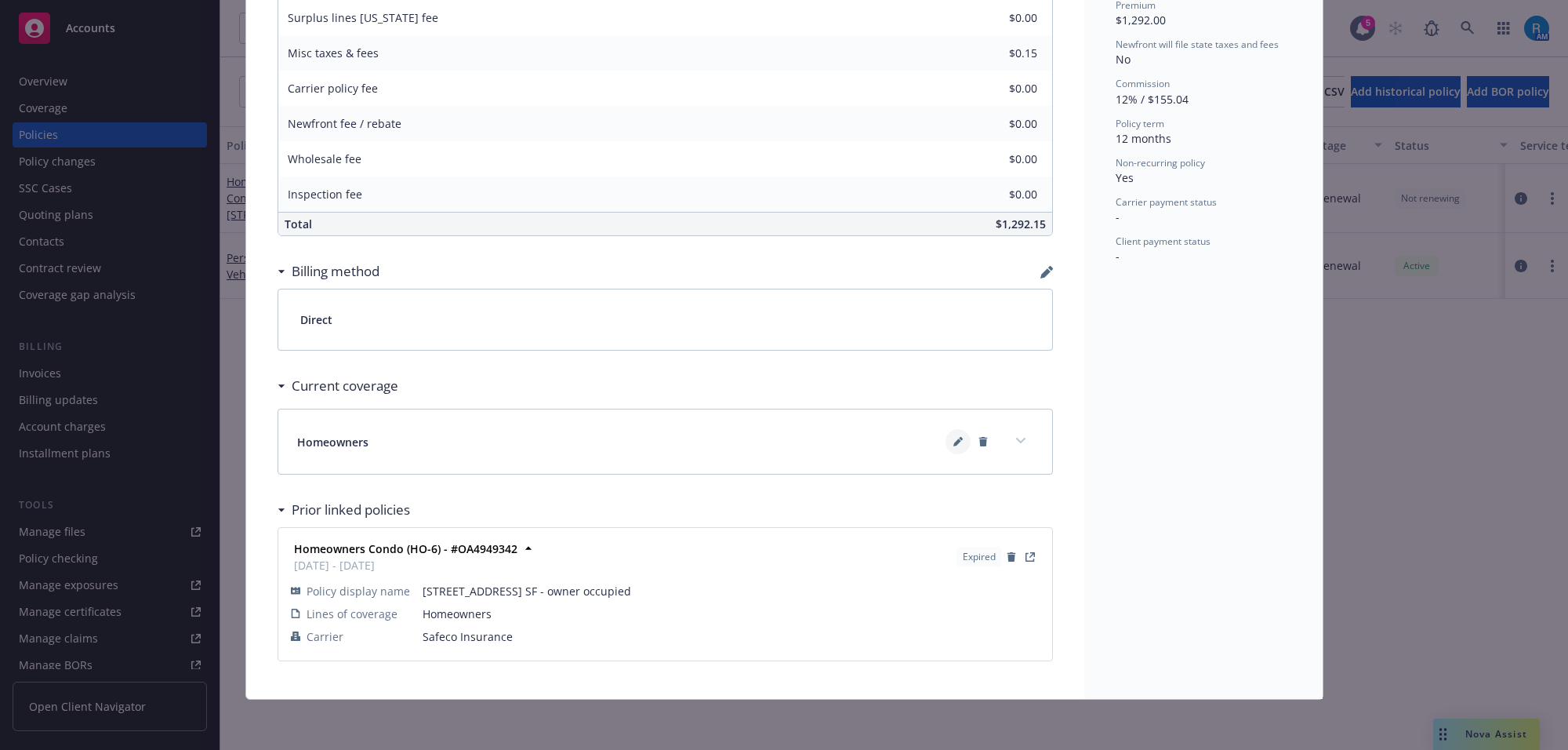
click at [953, 437] on icon at bounding box center [958, 442] width 9 height 10
type textarea "x"
select select "INCLUDED"
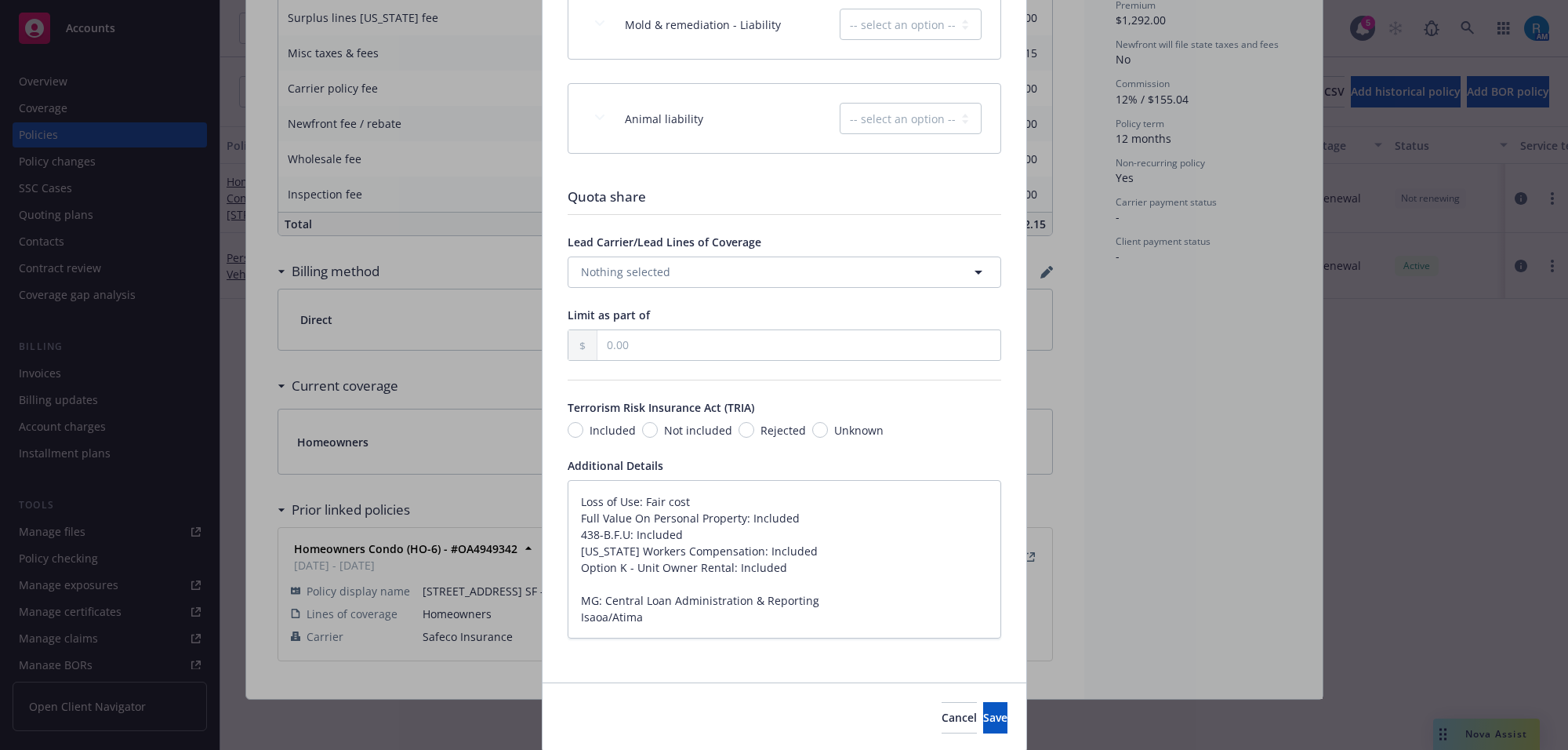
scroll to position [2488, 0]
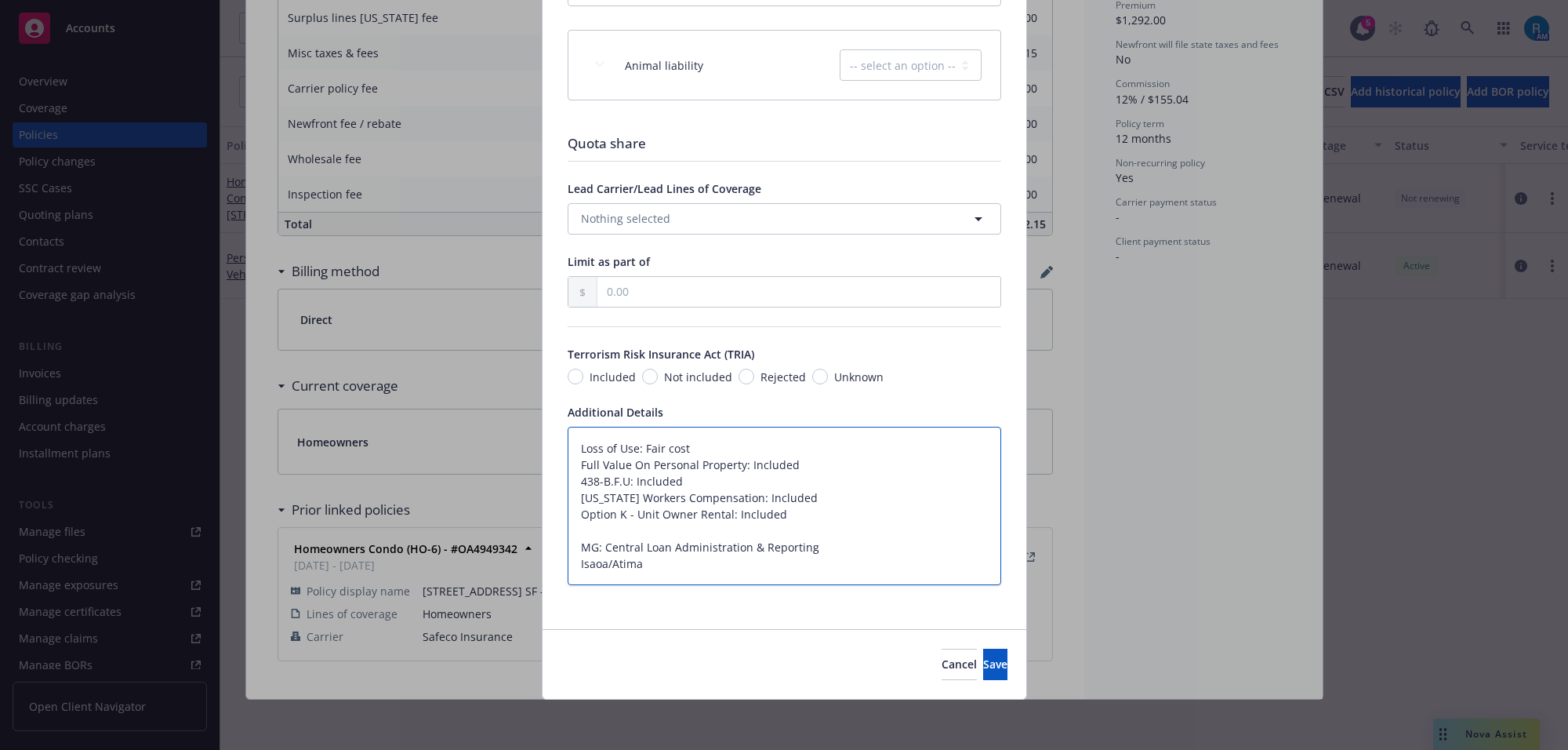
drag, startPoint x: 647, startPoint y: 567, endPoint x: 693, endPoint y: 574, distance: 46.5
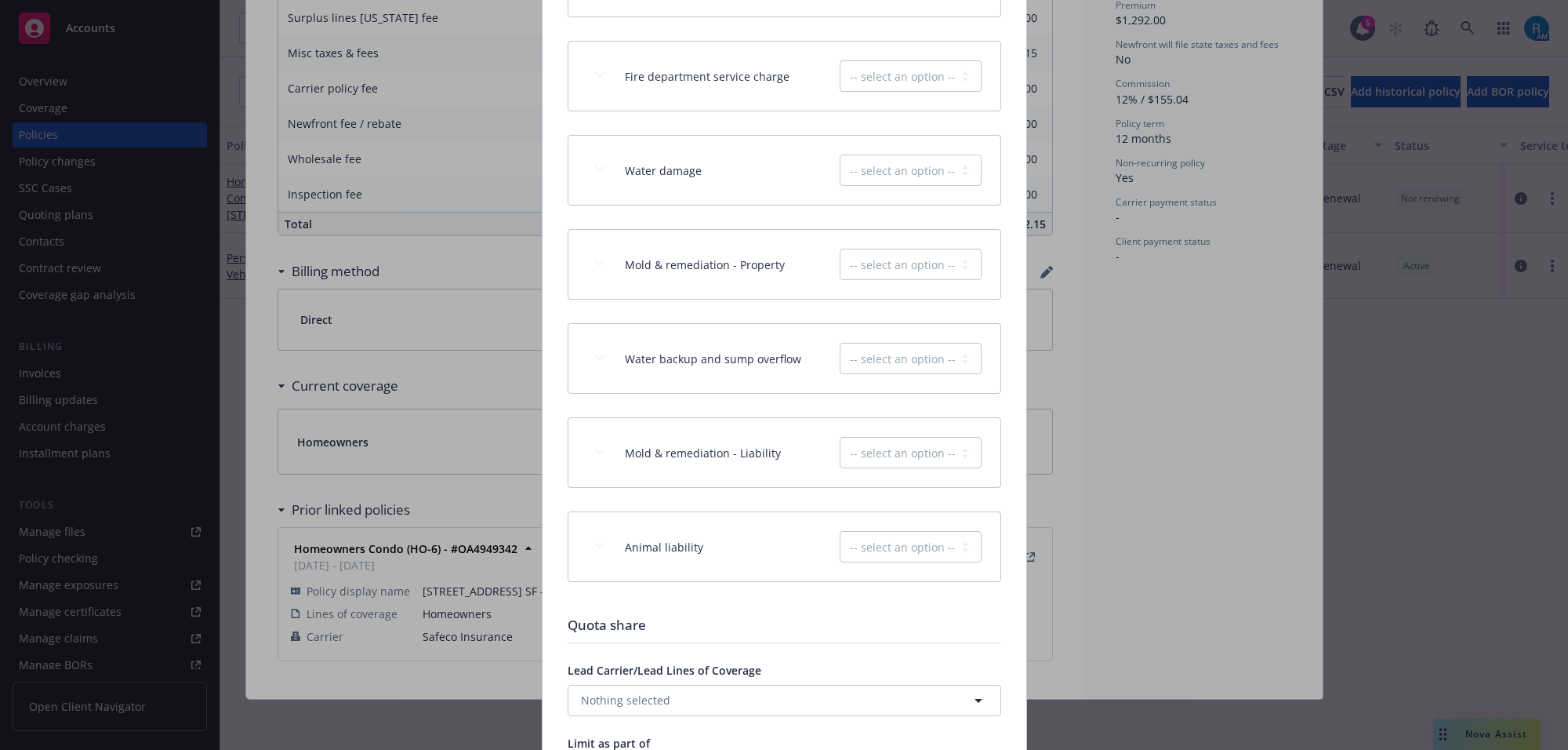
type textarea "x"
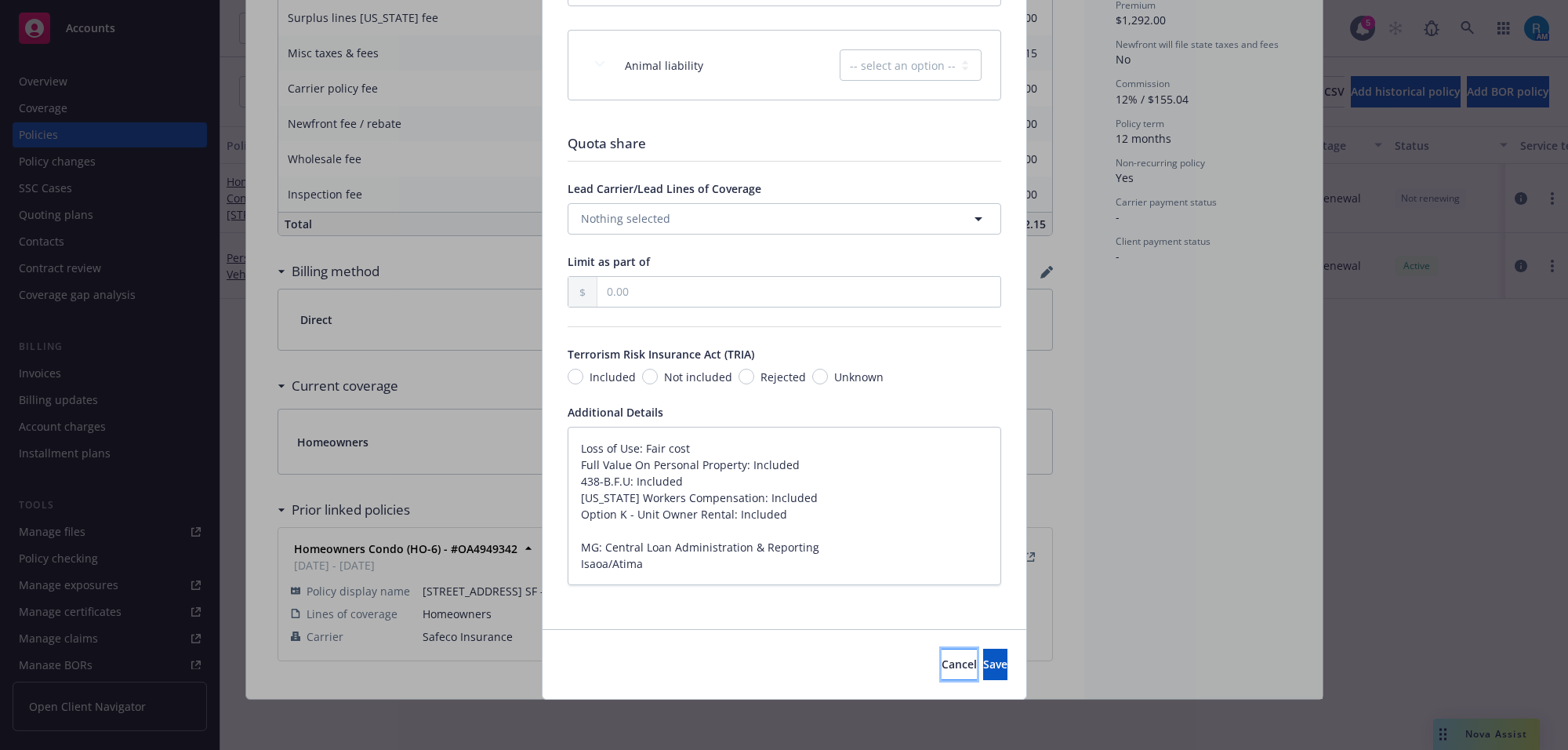
click at [941, 653] on button "Cancel" at bounding box center [959, 664] width 36 height 32
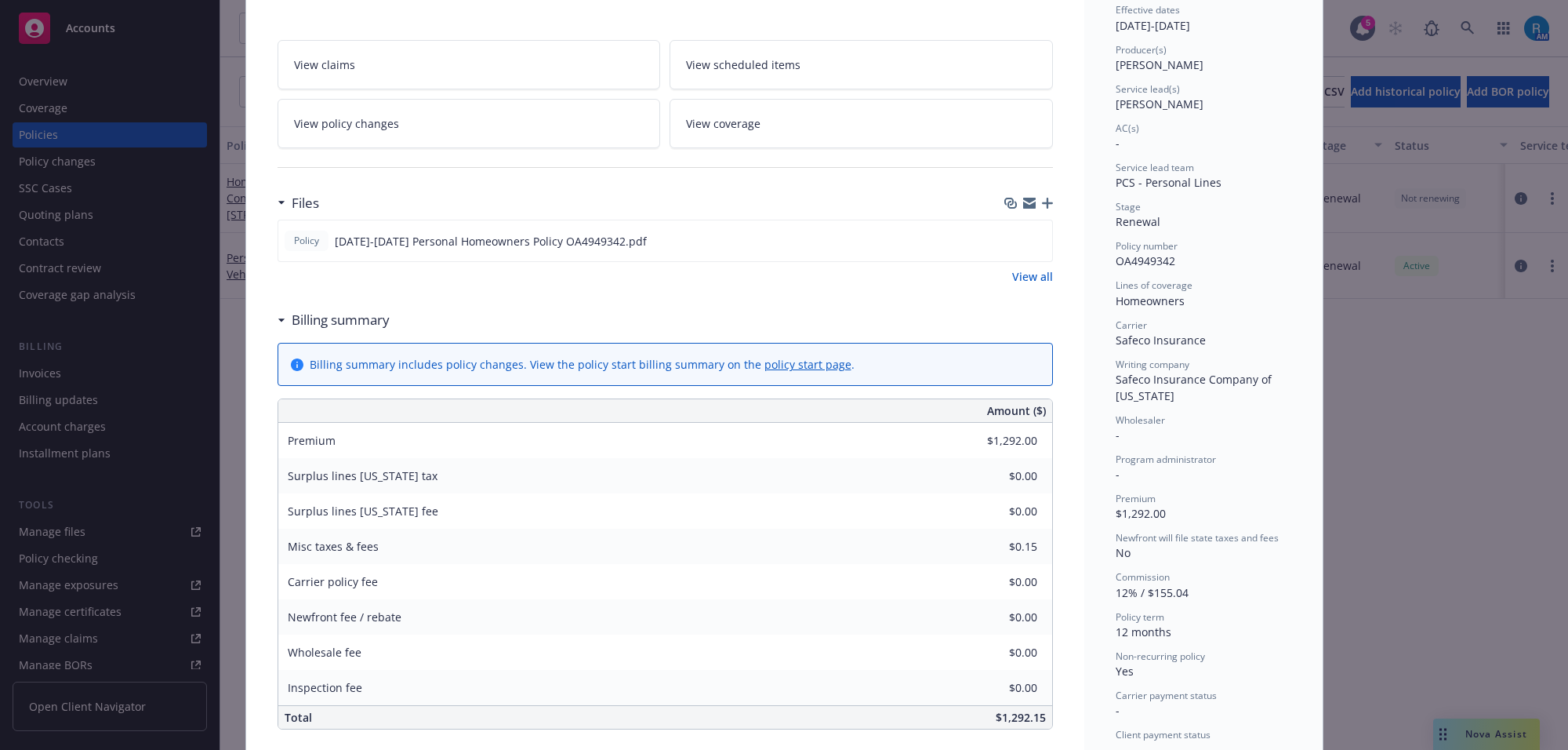
scroll to position [0, 0]
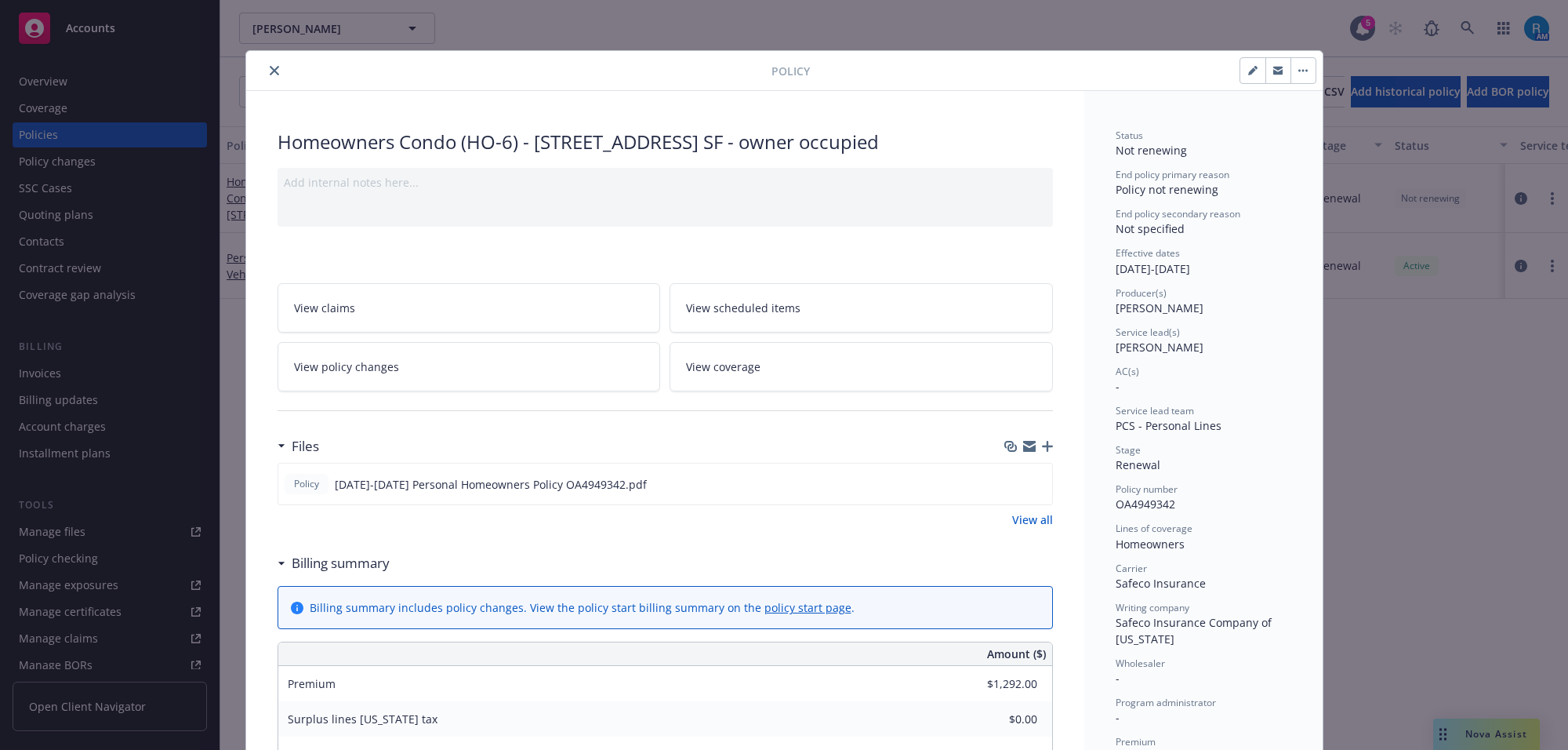
click at [270, 69] on icon "close" at bounding box center [275, 70] width 9 height 10
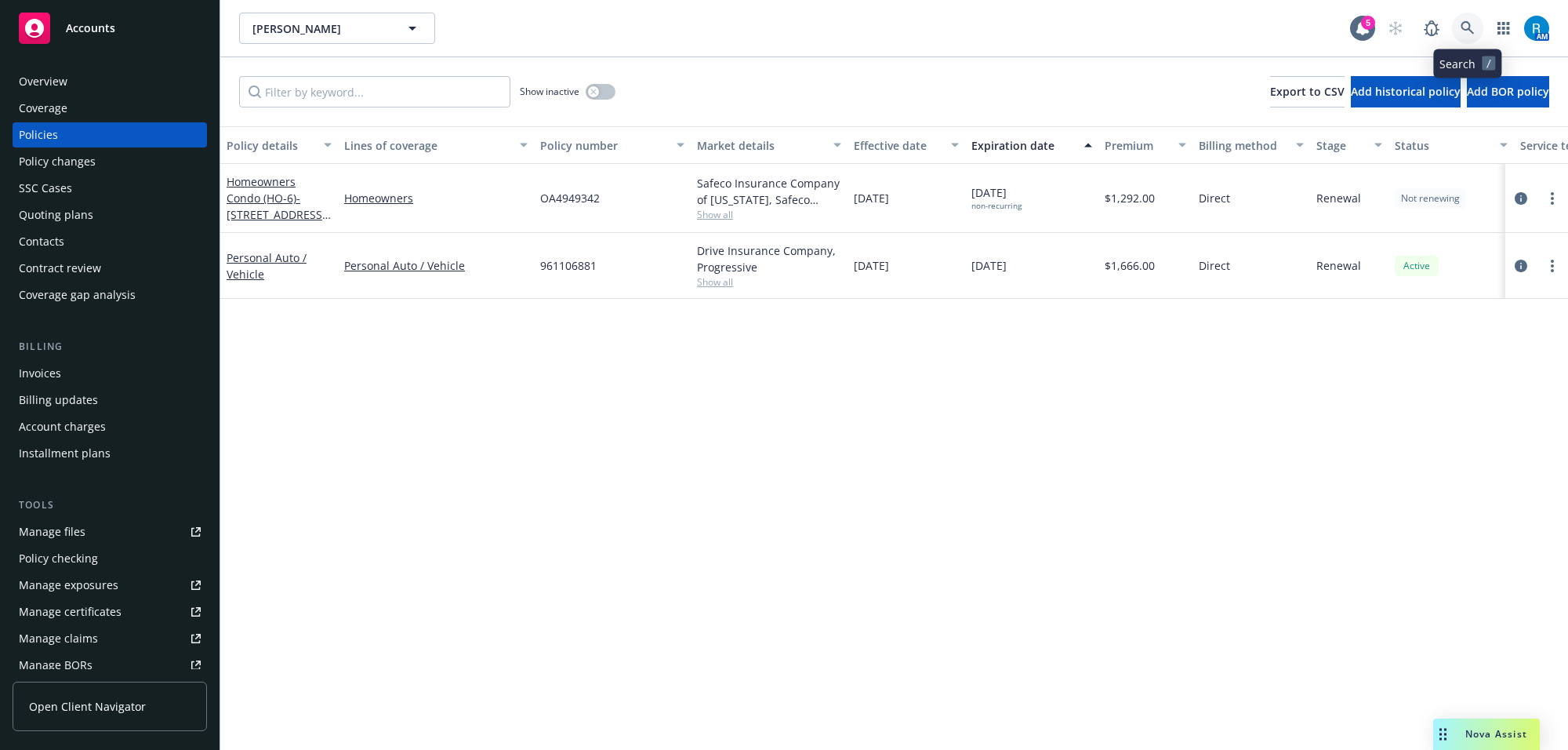
click at [1460, 30] on link at bounding box center [1467, 29] width 32 height 32
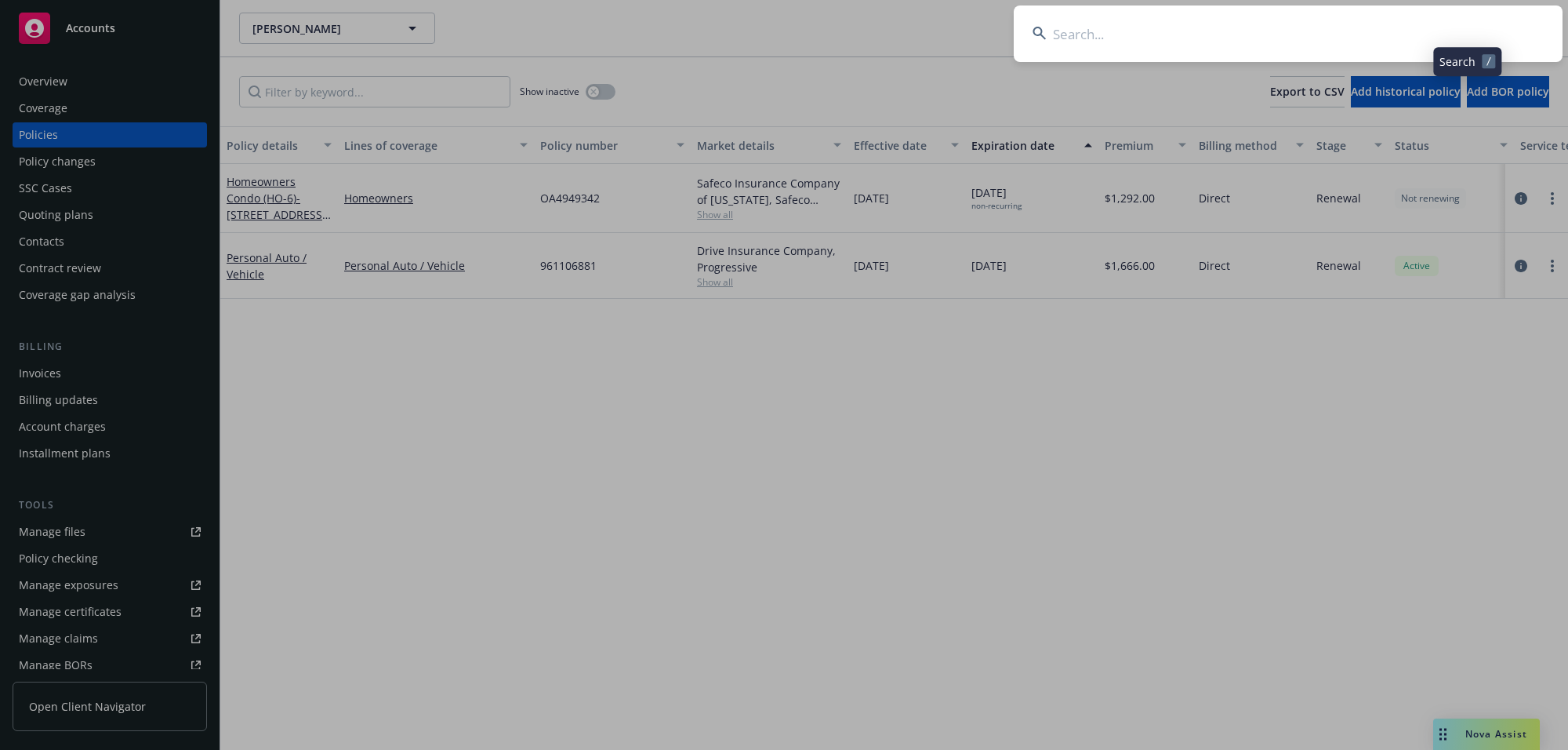
type input "[PERSON_NAME]"
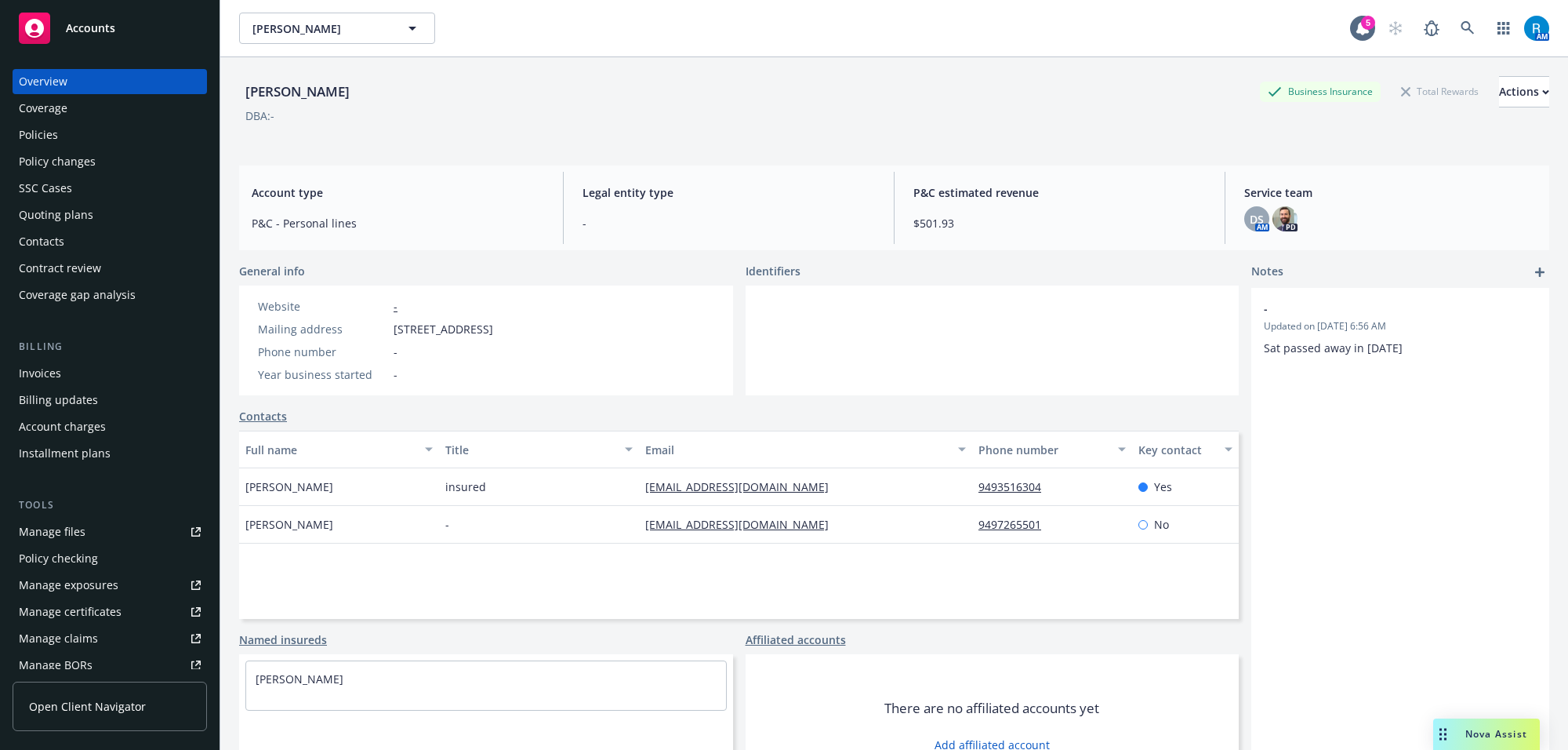
click at [47, 116] on div "Coverage" at bounding box center [43, 109] width 48 height 25
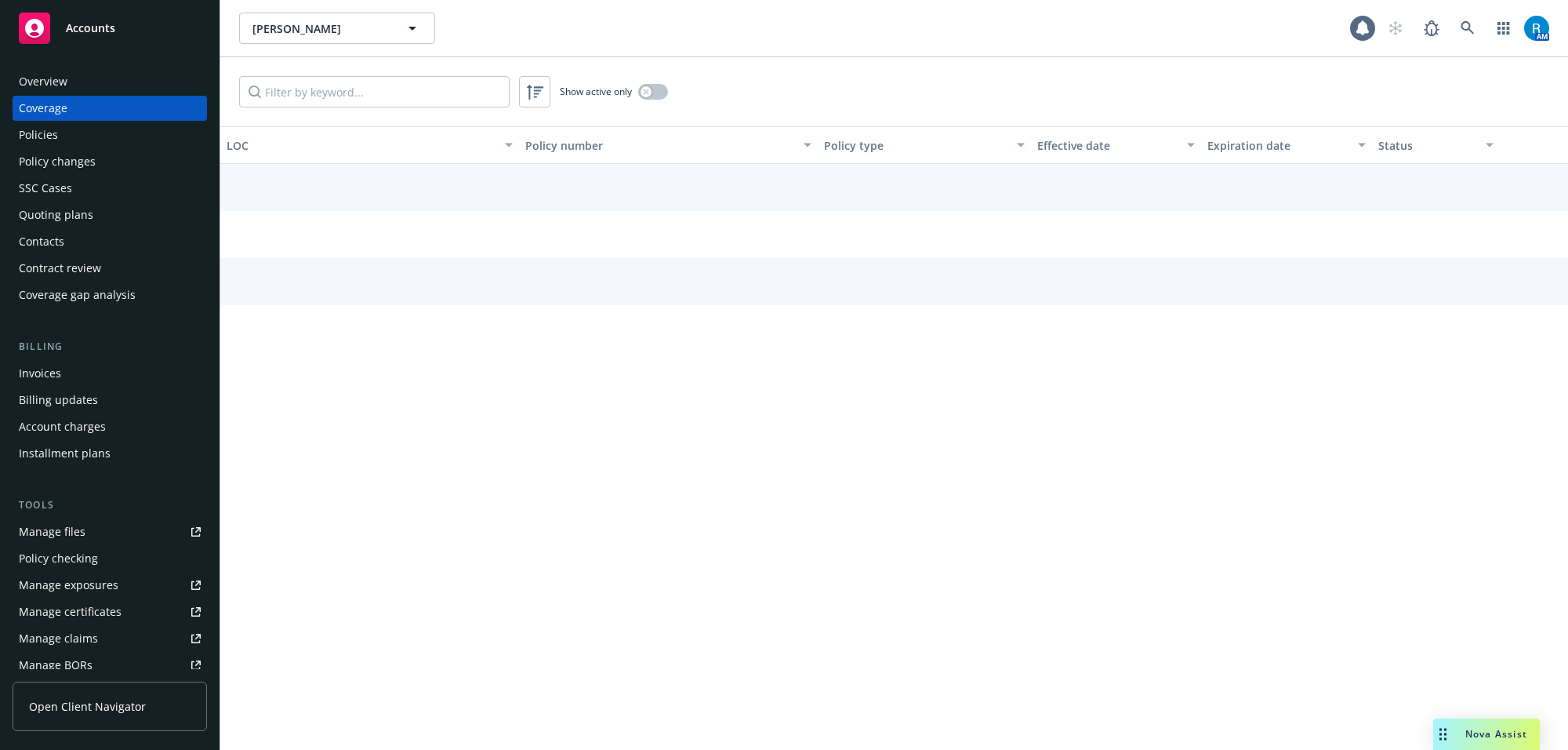
click at [52, 147] on div "Policies" at bounding box center [39, 135] width 40 height 25
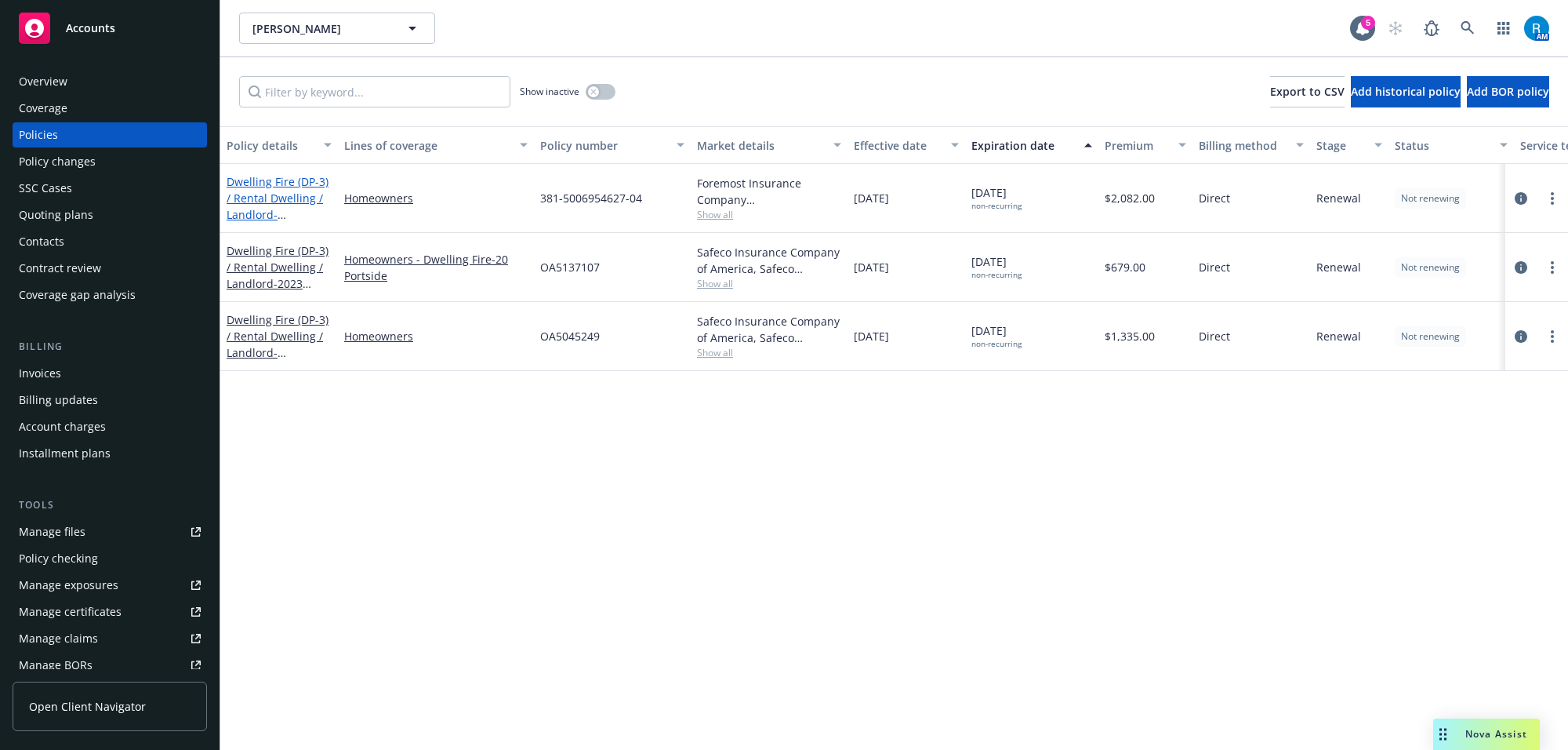
click at [249, 190] on link "Dwelling Fire (DP-3) / Rental Dwelling / Landlord - 5671 Greenshade RD San Dieg…" at bounding box center [277, 206] width 102 height 64
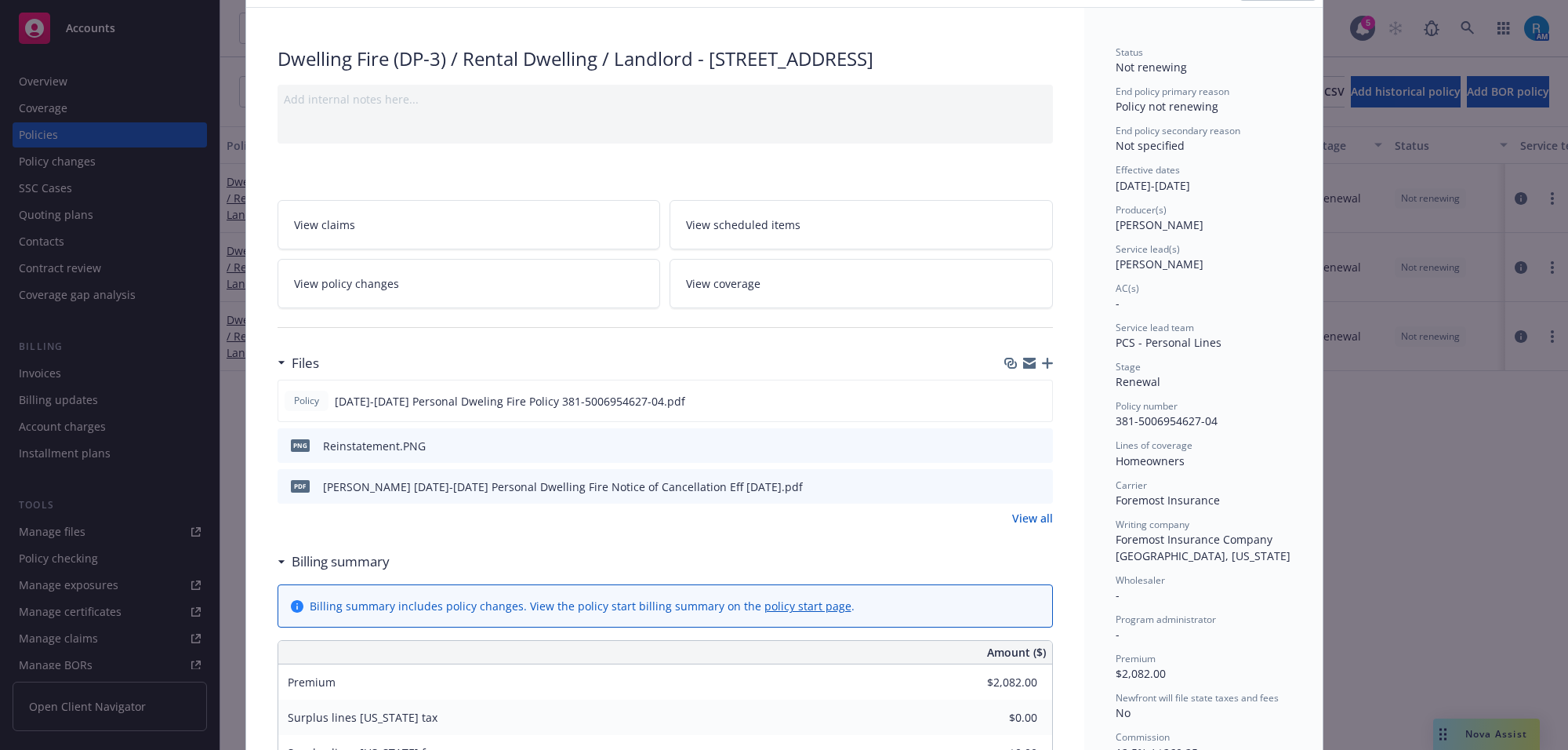
scroll to position [196, 0]
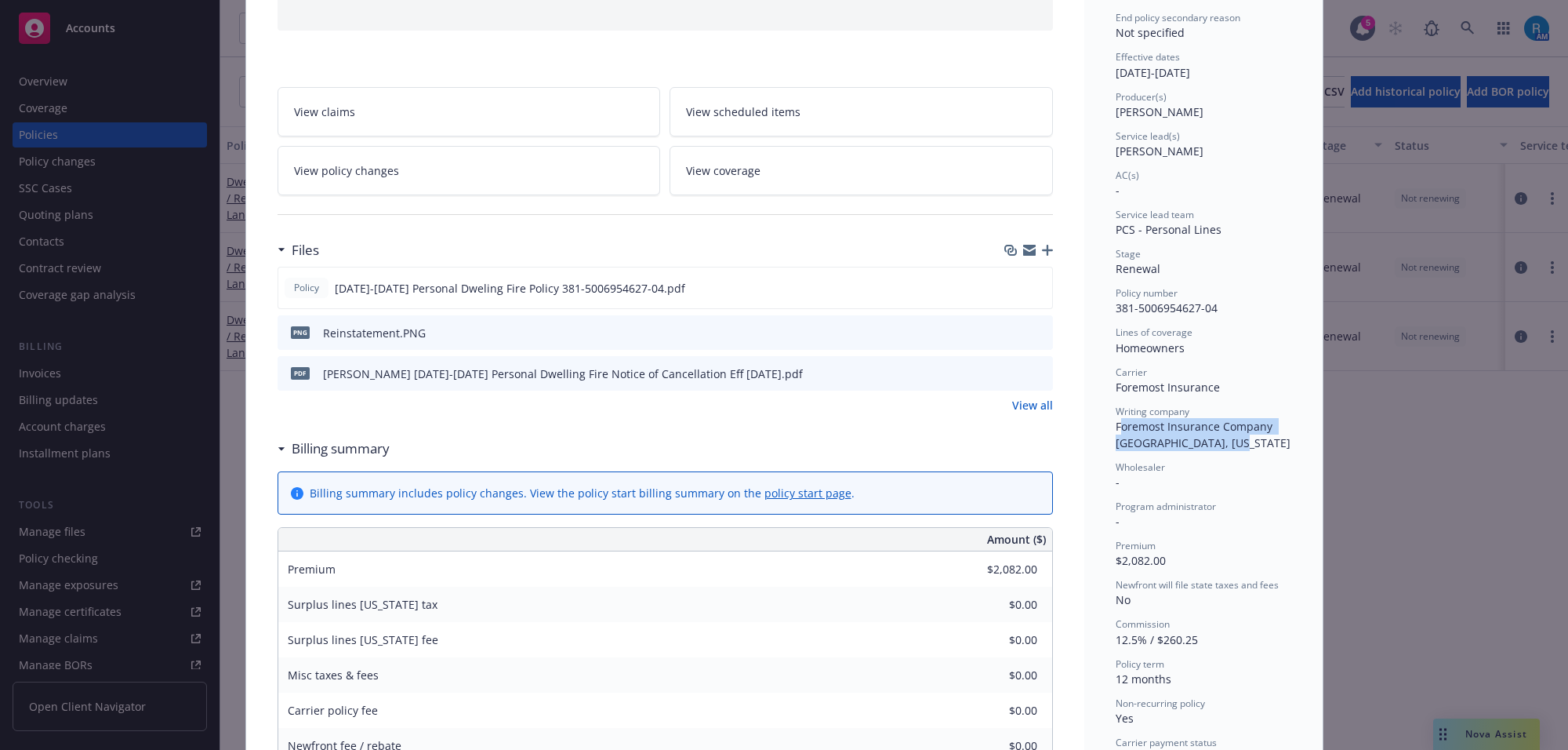
drag, startPoint x: 1129, startPoint y: 430, endPoint x: 1243, endPoint y: 451, distance: 115.9
click at [1240, 451] on div "Status Not renewing End policy primary reason Policy not renewing End policy se…" at bounding box center [1203, 368] width 176 height 872
copy span "oremost Insurance Company Grand Rapids, Michigan"
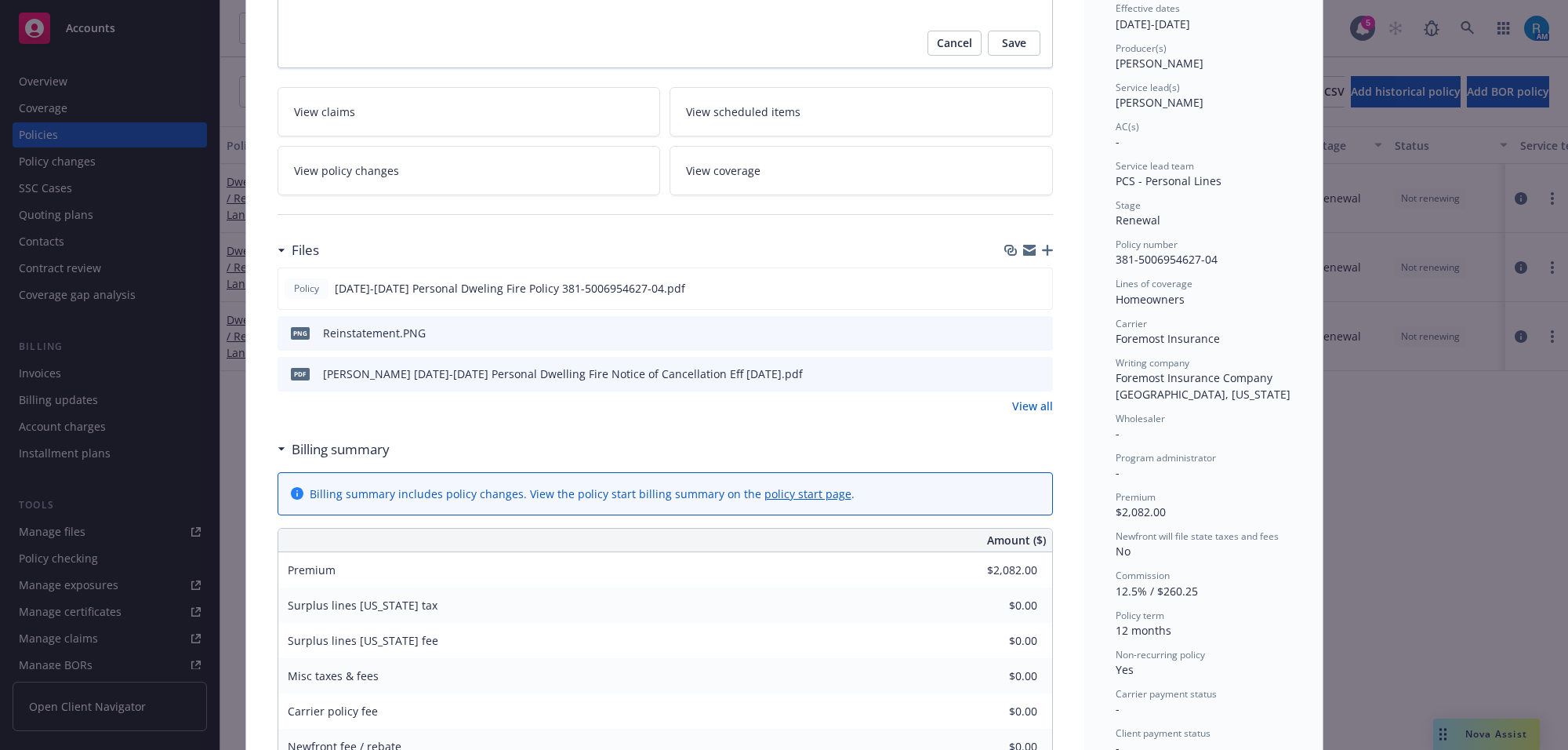
scroll to position [0, 0]
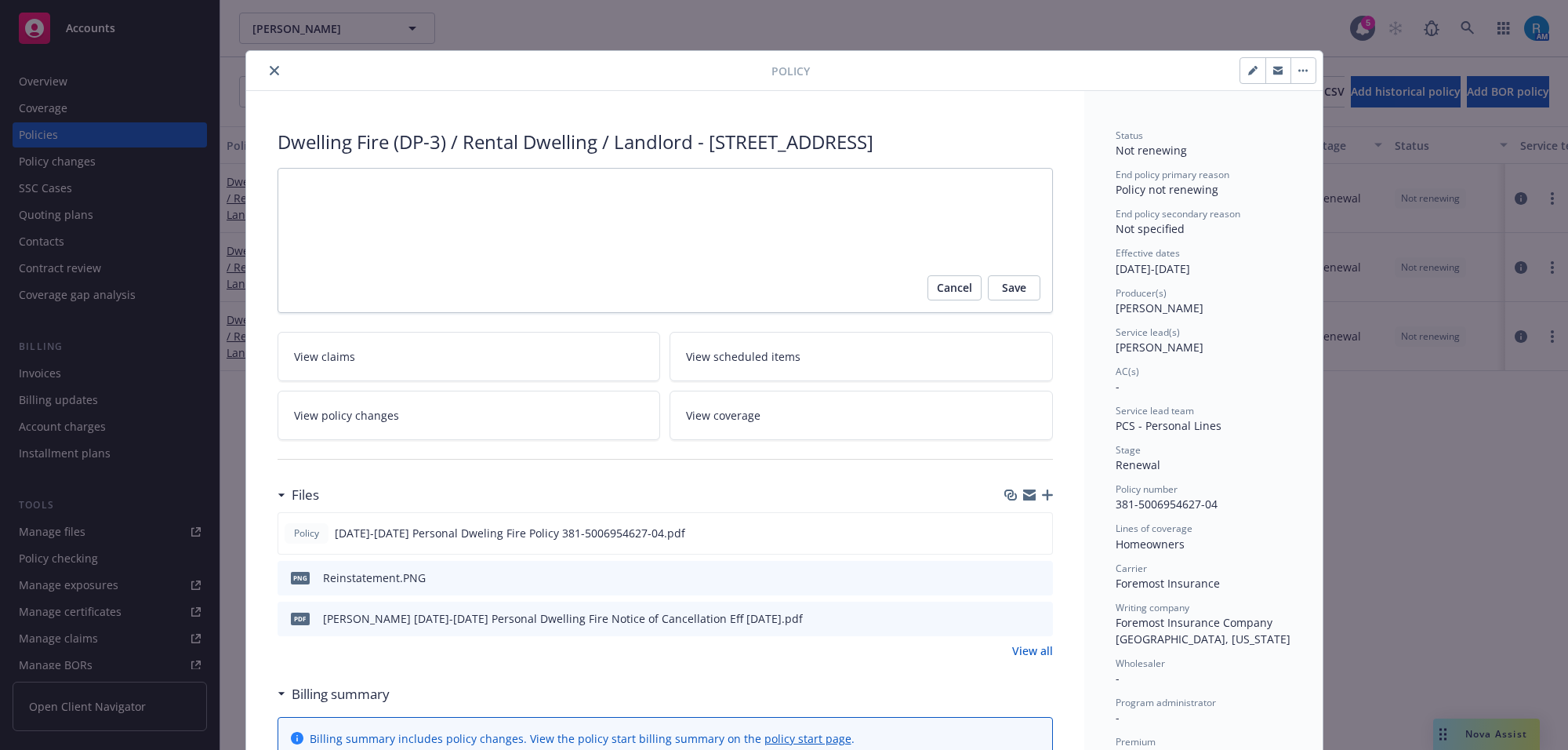
click at [739, 364] on span "View scheduled items" at bounding box center [742, 356] width 115 height 17
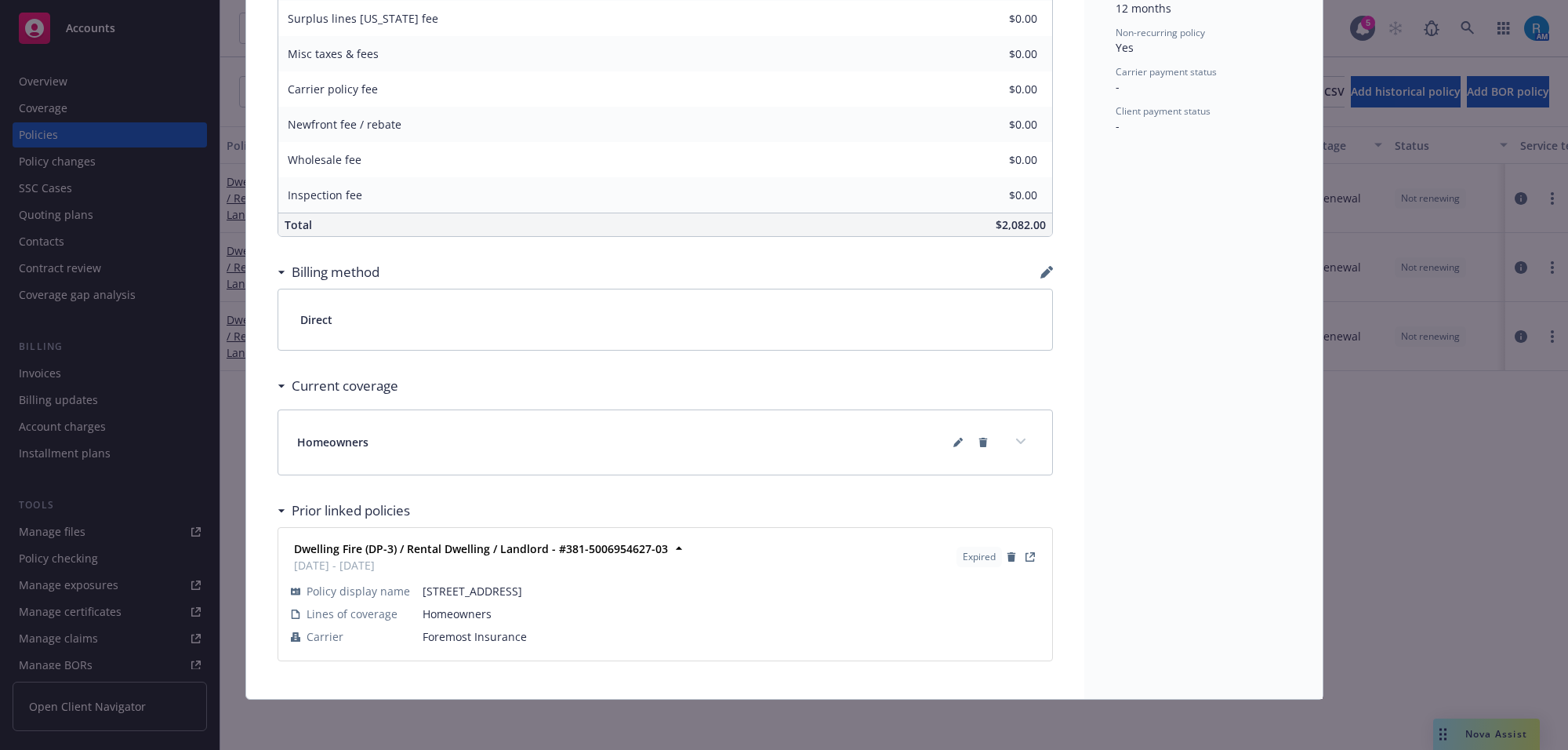
scroll to position [896, 0]
click at [953, 440] on icon at bounding box center [958, 443] width 9 height 10
type textarea "x"
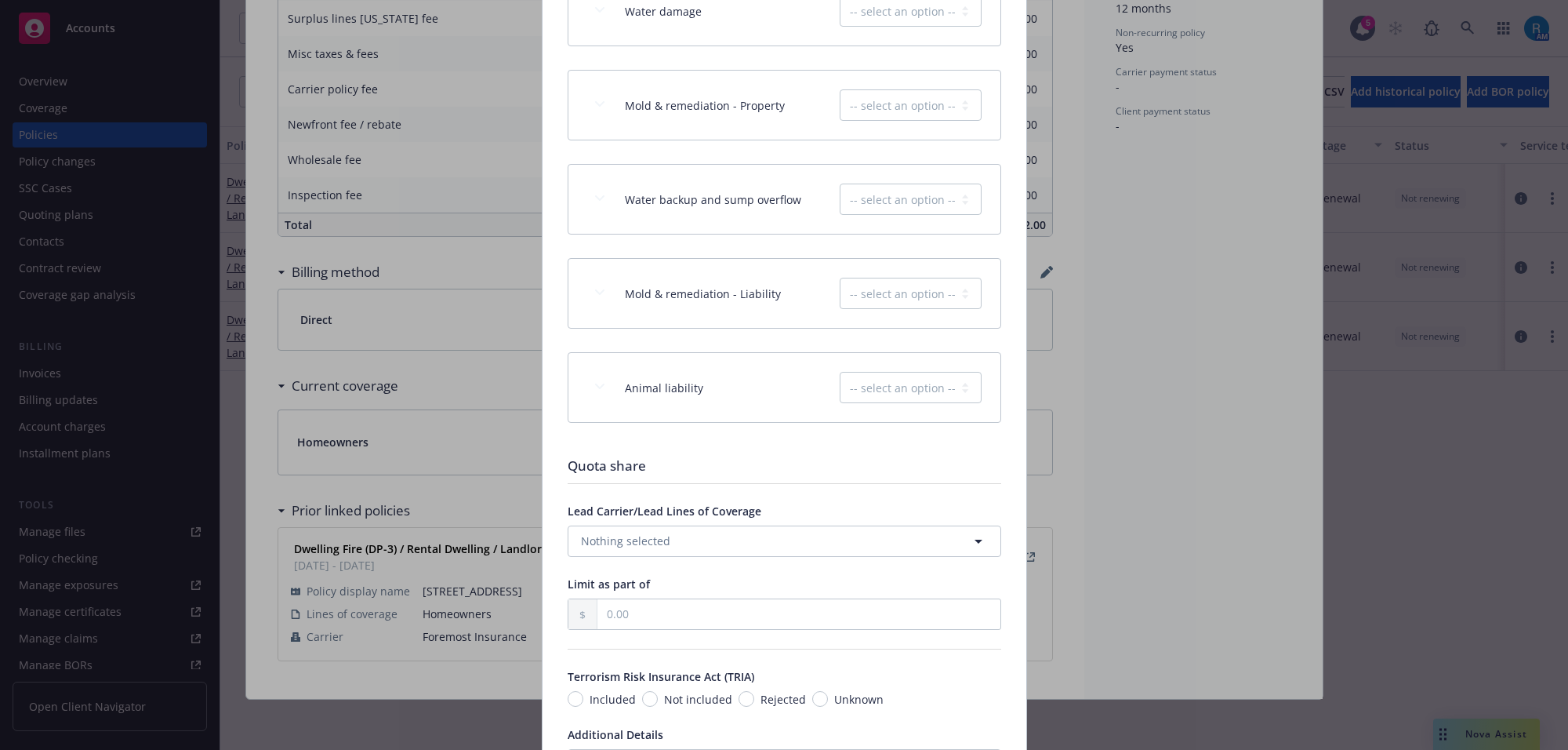
scroll to position [2522, 0]
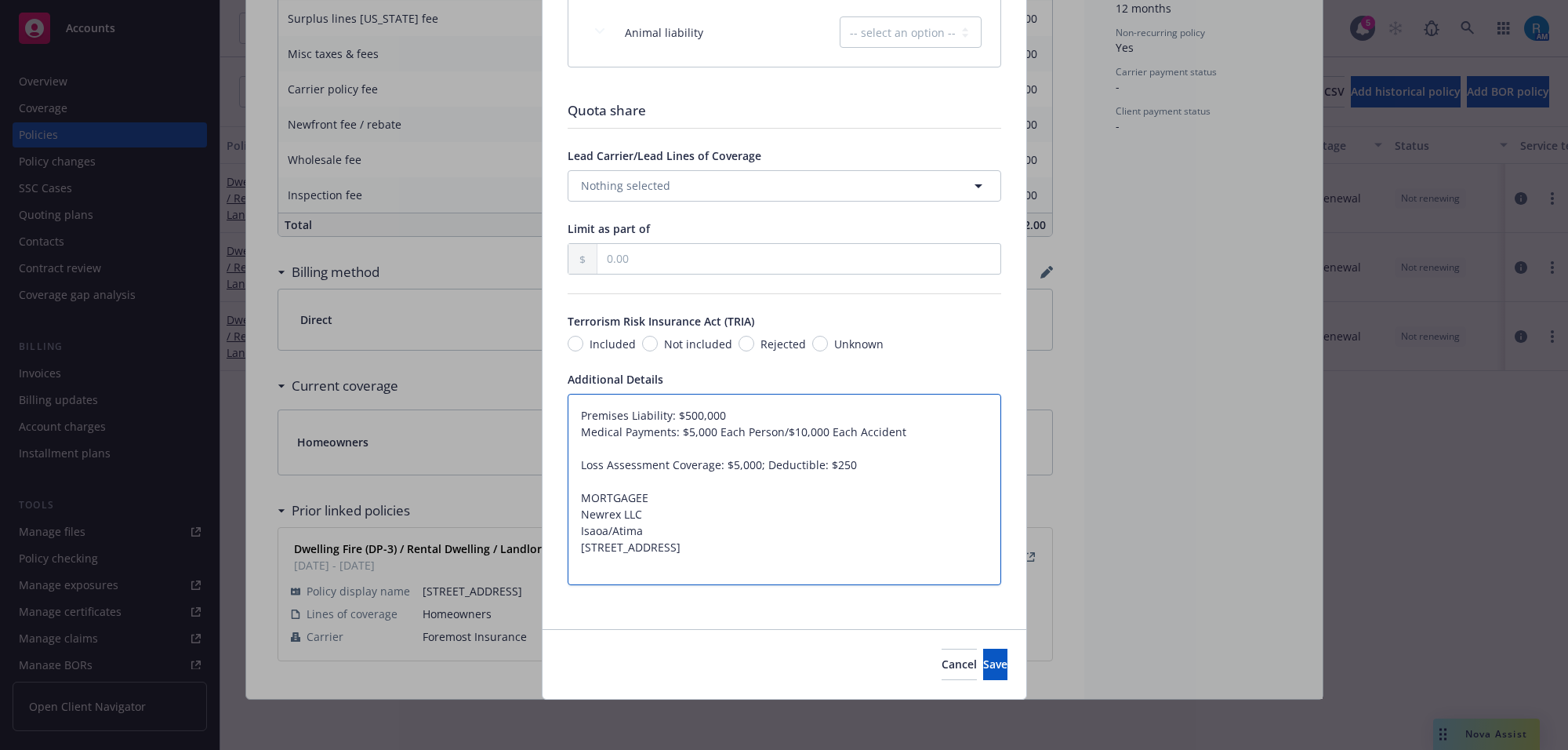
drag, startPoint x: 641, startPoint y: 527, endPoint x: 562, endPoint y: 512, distance: 80.4
click at [941, 667] on span "Cancel" at bounding box center [959, 664] width 36 height 15
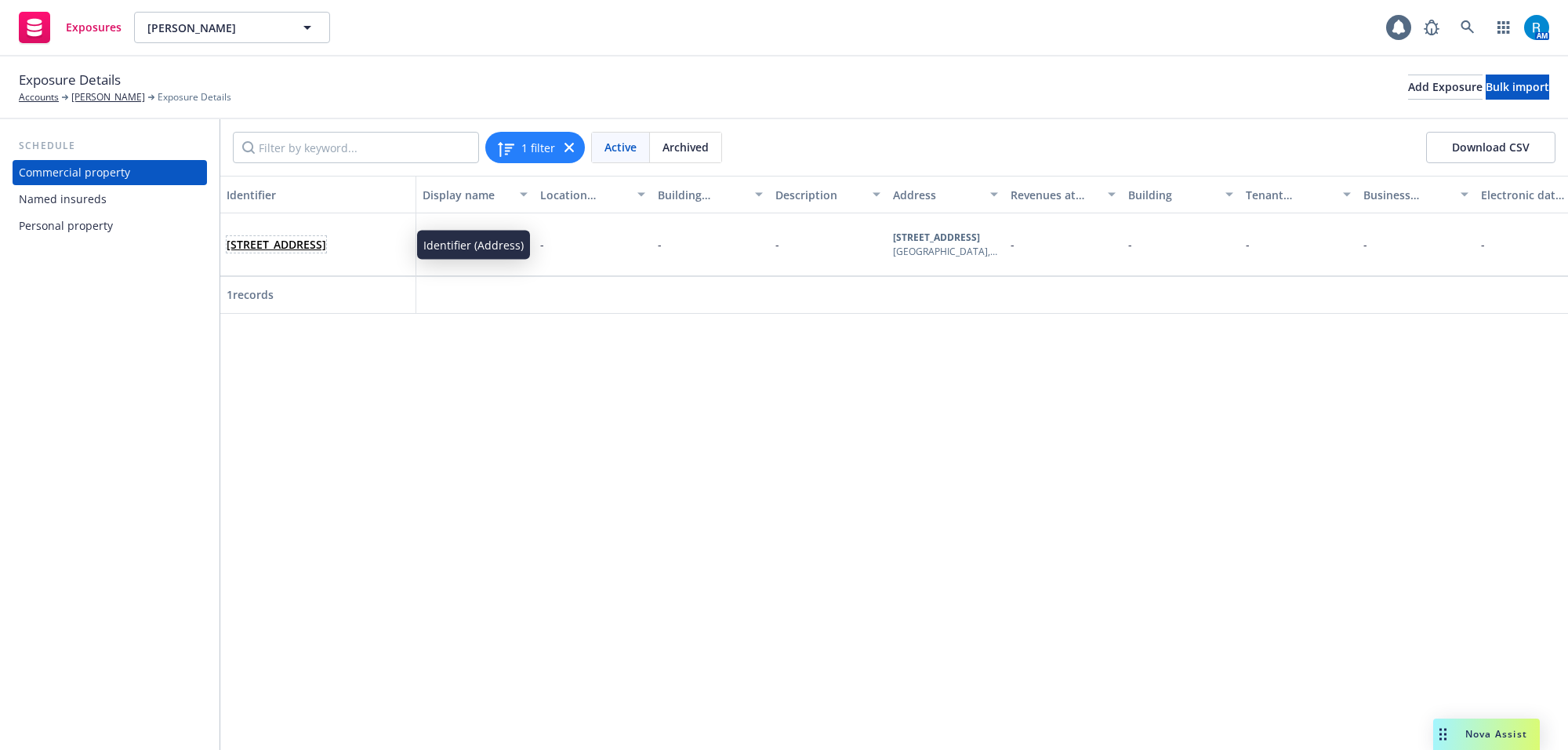
click at [276, 237] on link "[STREET_ADDRESS]" at bounding box center [276, 244] width 100 height 15
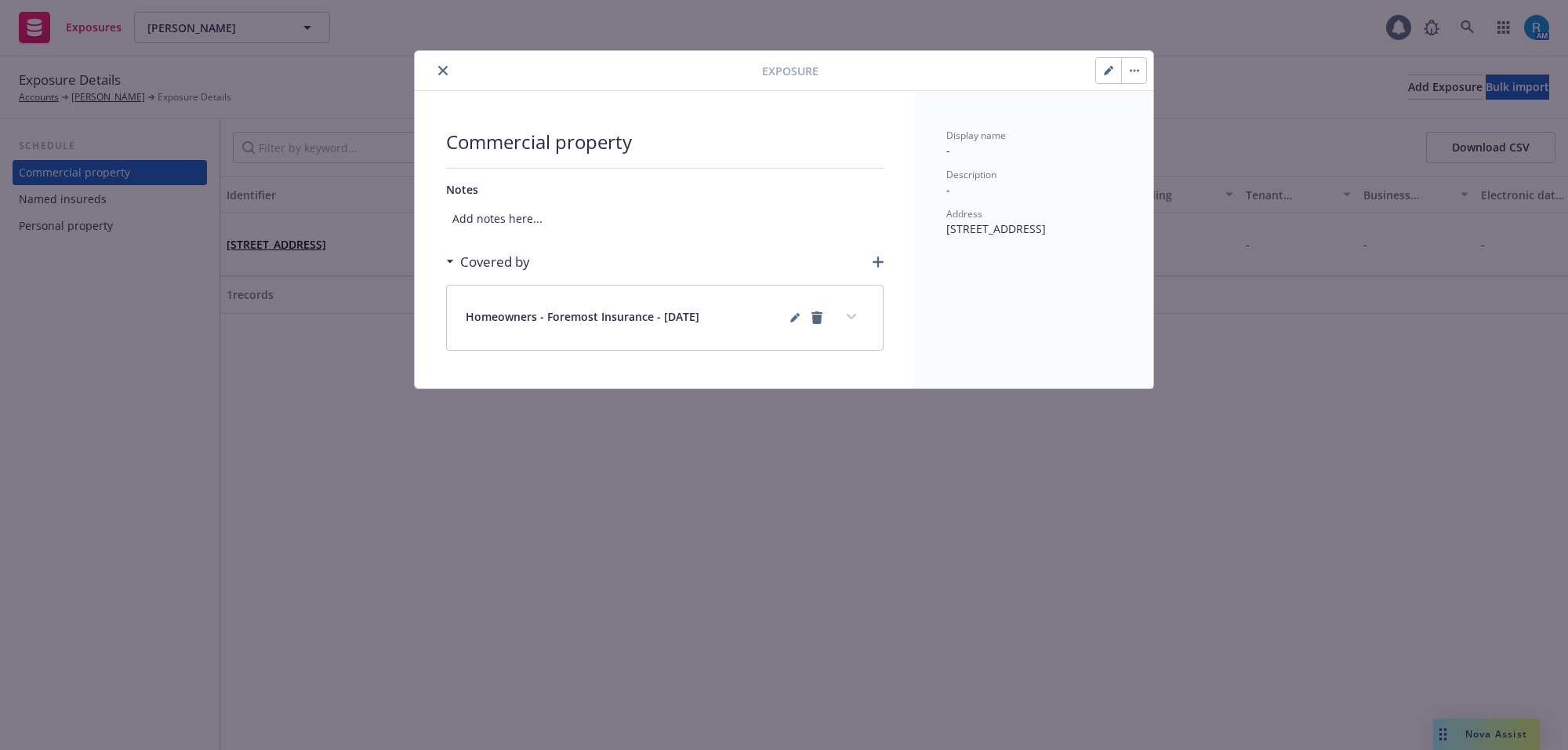
drag, startPoint x: 941, startPoint y: 227, endPoint x: 1017, endPoint y: 257, distance: 81.7
click at [997, 249] on div "Display name - Description - Address [STREET_ADDRESS]" at bounding box center [1034, 239] width 238 height 297
copy span "[STREET_ADDRESS]"
